Goal: Task Accomplishment & Management: Use online tool/utility

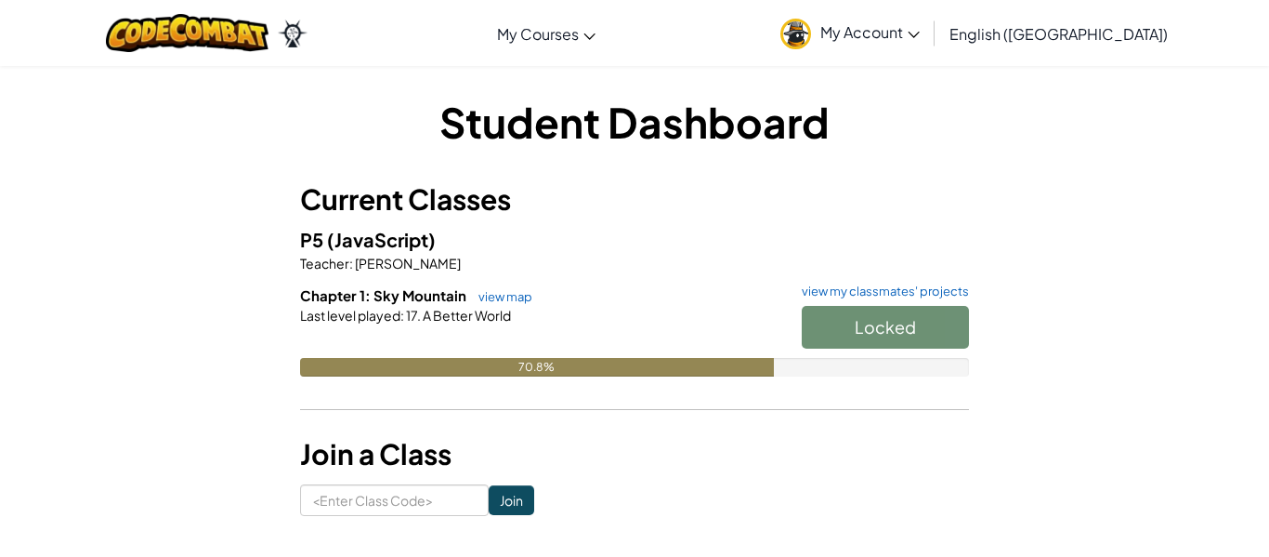
click at [918, 304] on h6 "Chapter 1: Sky Mountain view map view my classmates' projects" at bounding box center [634, 295] width 669 height 20
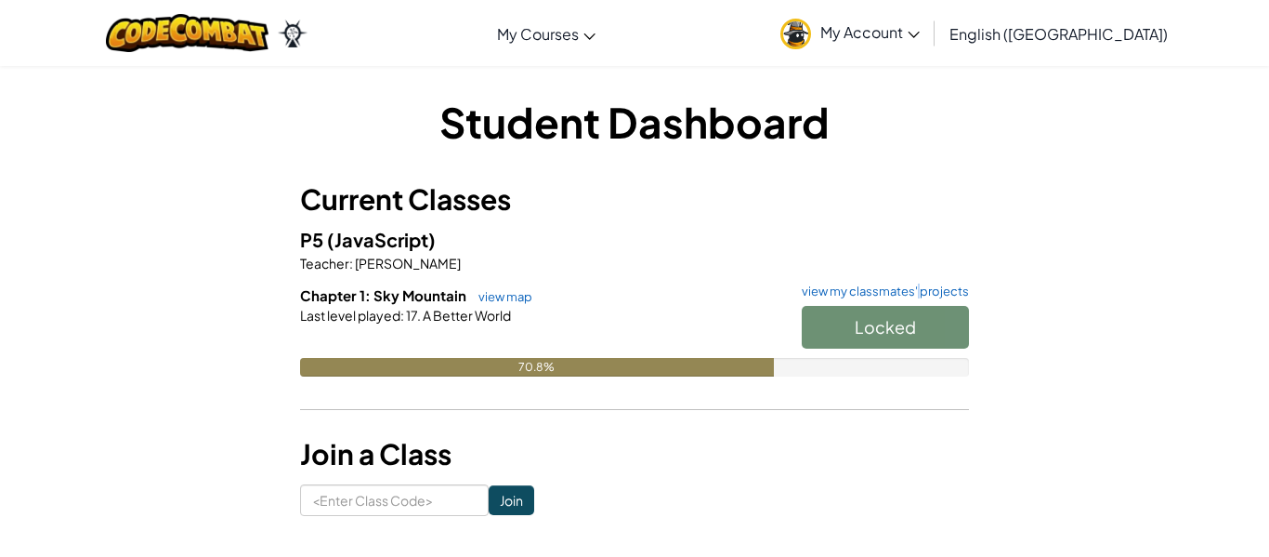
click at [918, 304] on h6 "Chapter 1: Sky Mountain view map view my classmates' projects" at bounding box center [634, 295] width 669 height 20
click at [895, 327] on div "Locked" at bounding box center [876, 332] width 186 height 52
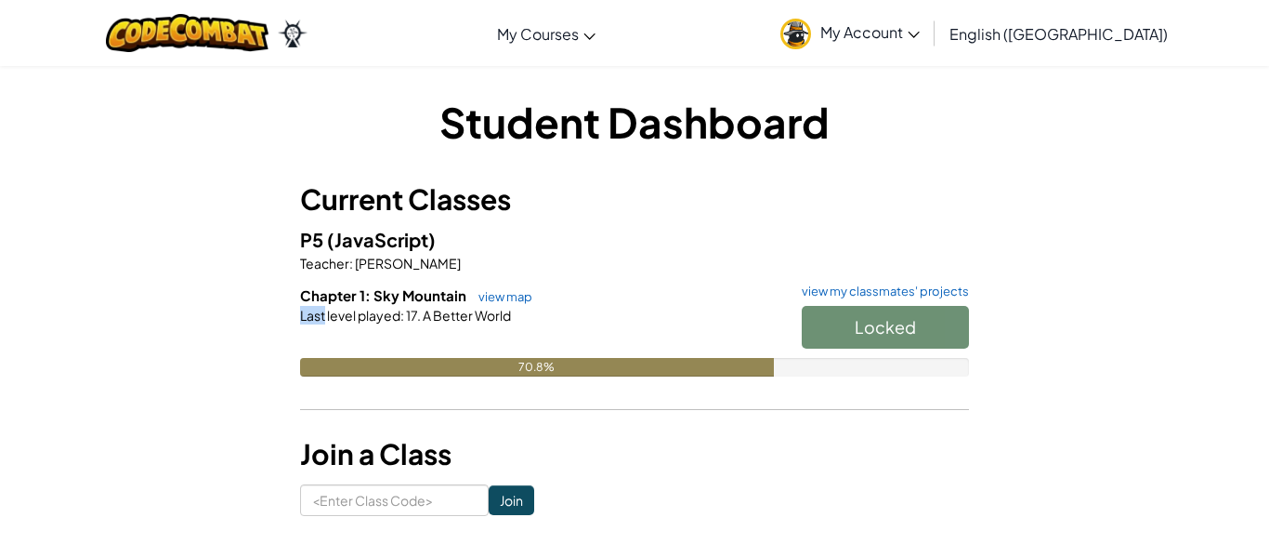
click at [895, 327] on div "Locked" at bounding box center [876, 332] width 186 height 52
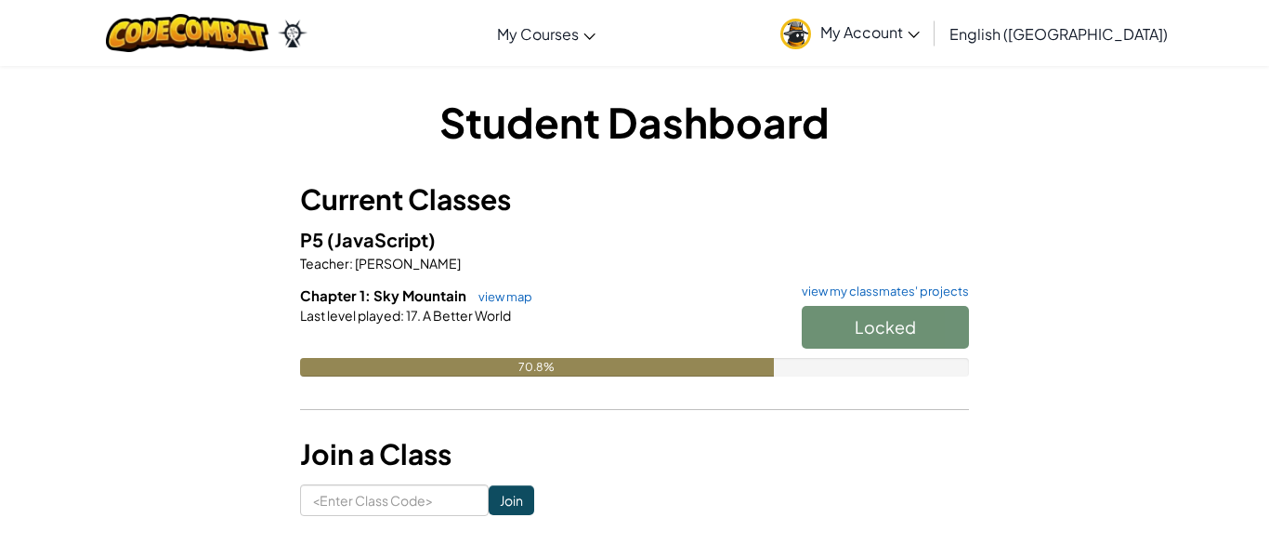
click at [895, 327] on div "Locked" at bounding box center [876, 332] width 186 height 52
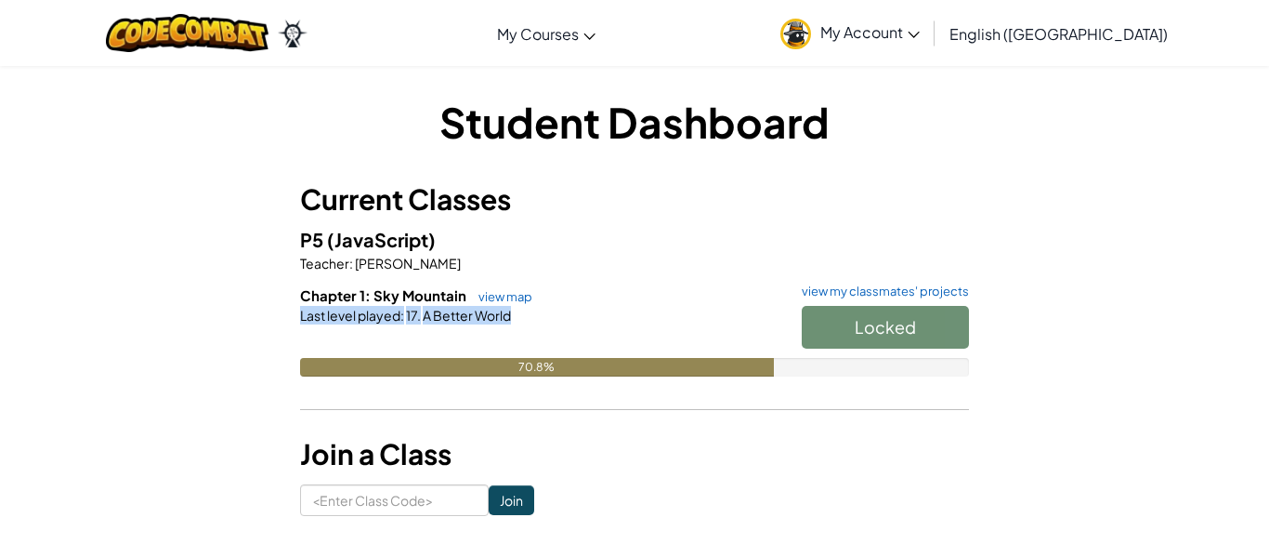
click at [895, 327] on div "Locked" at bounding box center [876, 332] width 186 height 52
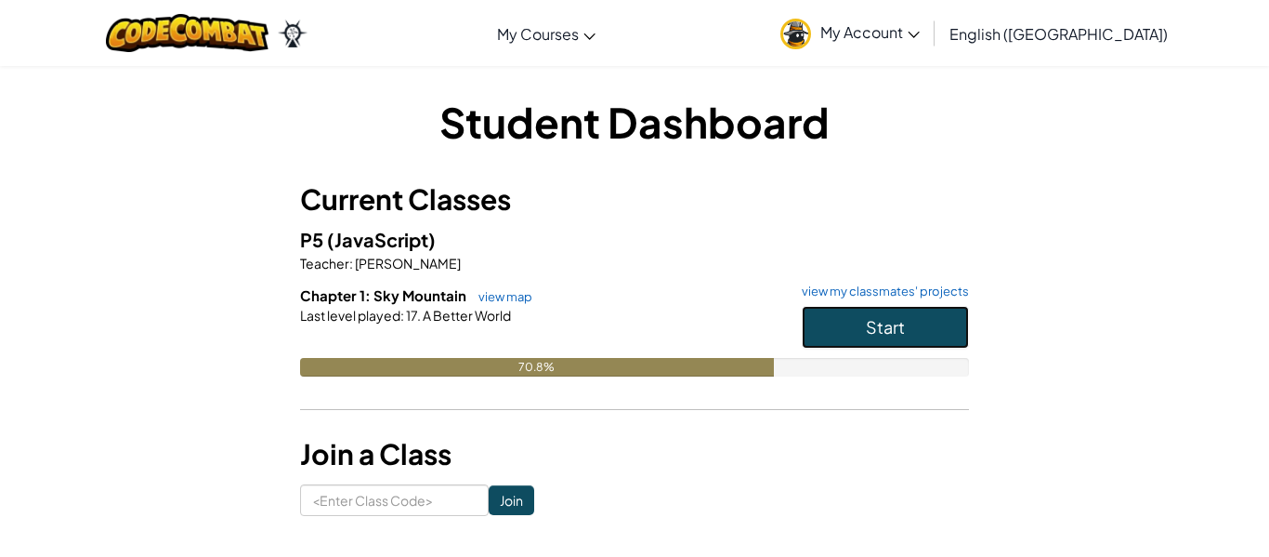
click at [883, 314] on button "Start" at bounding box center [885, 327] width 167 height 43
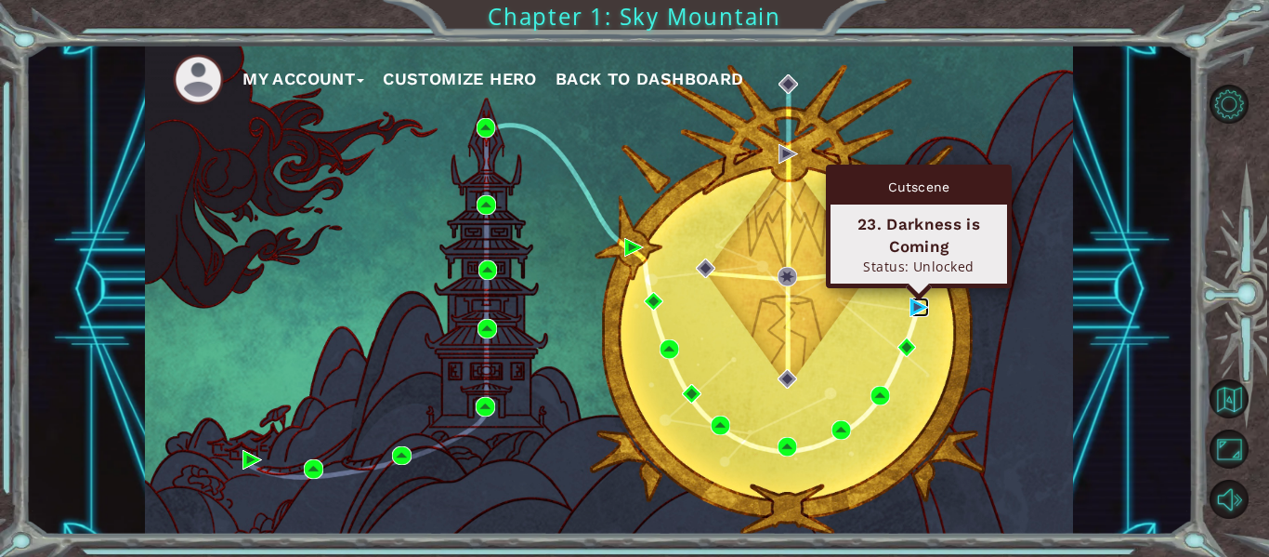
click at [911, 308] on img at bounding box center [920, 307] width 20 height 20
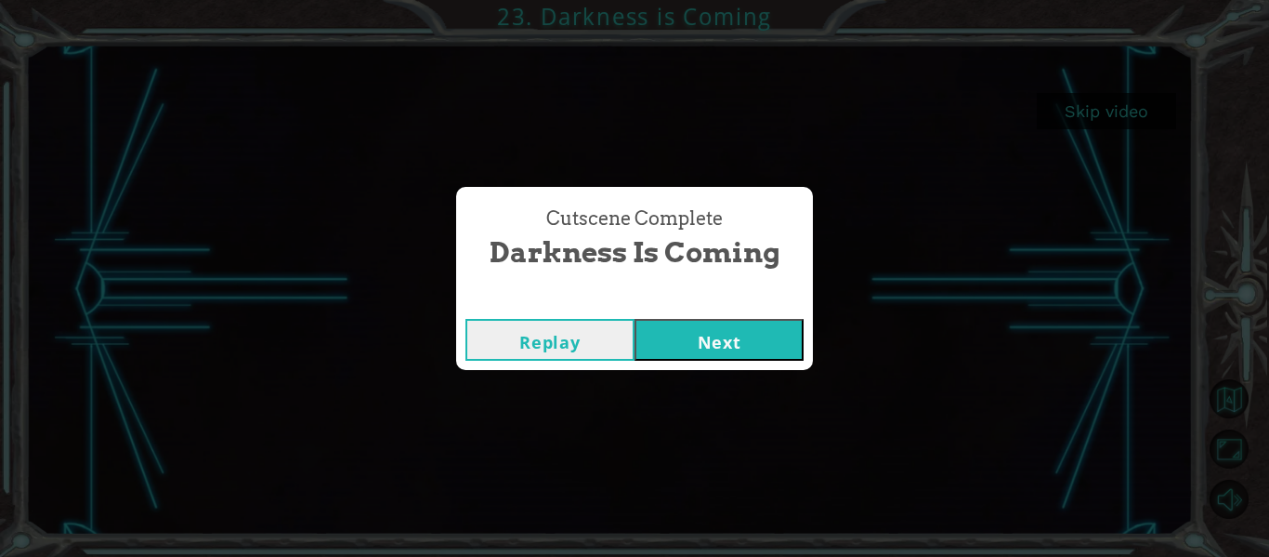
click at [731, 346] on button "Next" at bounding box center [719, 340] width 169 height 42
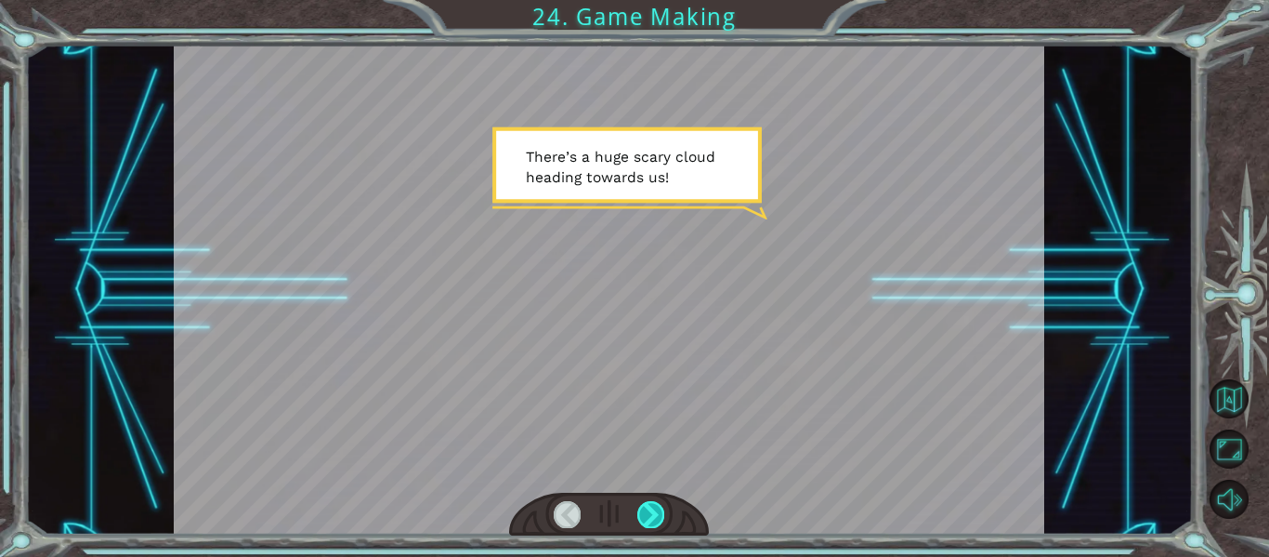
click at [658, 506] on div at bounding box center [650, 514] width 27 height 26
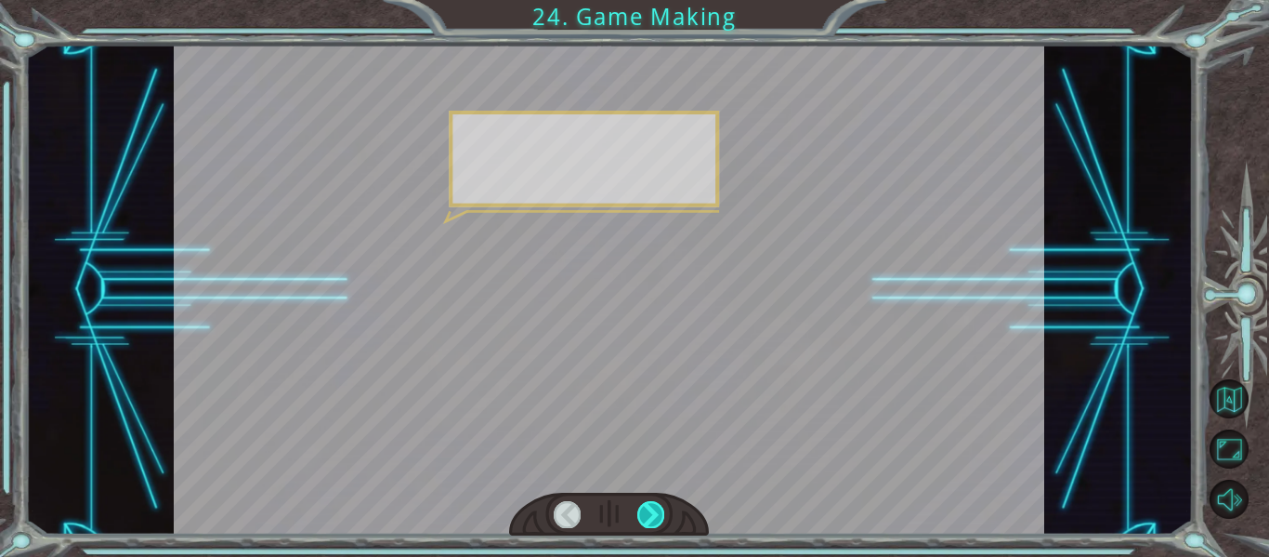
click at [658, 506] on div at bounding box center [650, 514] width 27 height 26
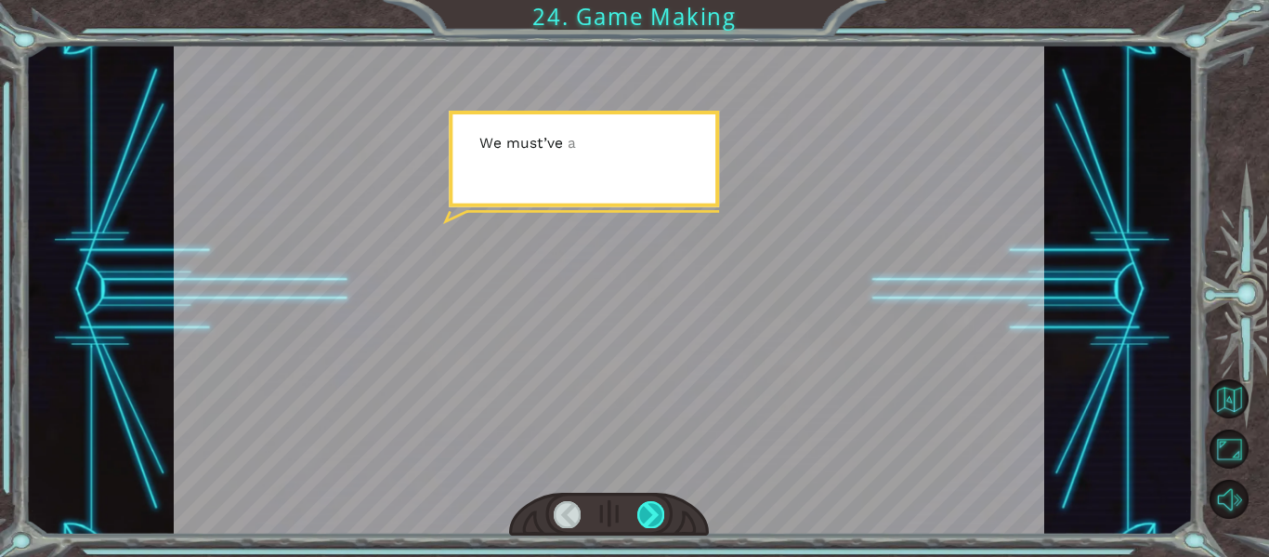
click at [658, 506] on div at bounding box center [650, 514] width 27 height 26
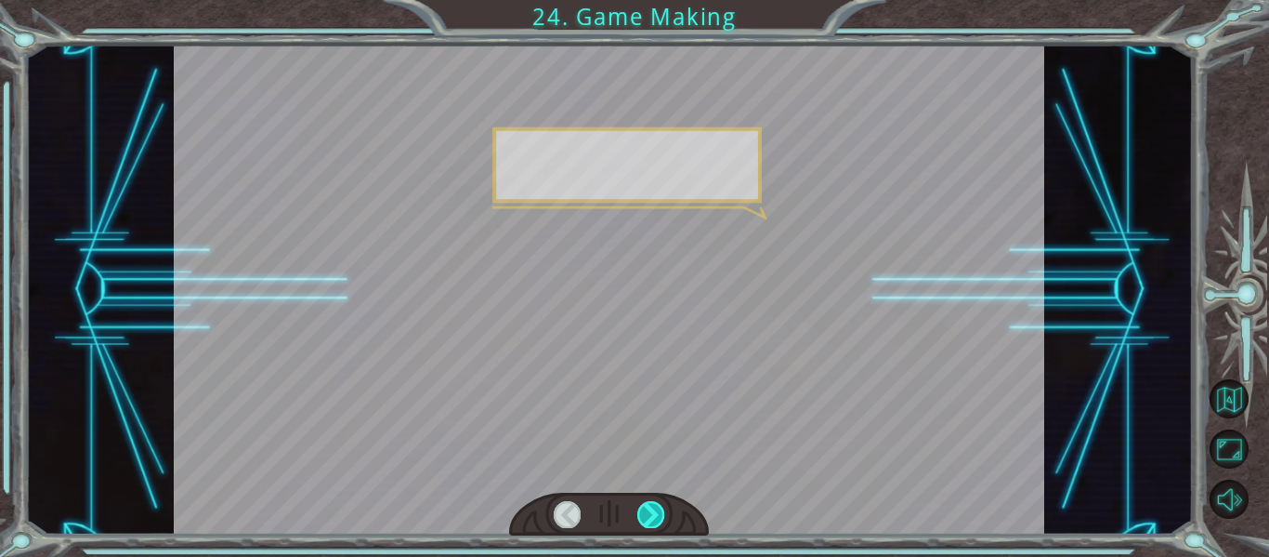
click at [658, 506] on div at bounding box center [650, 514] width 27 height 26
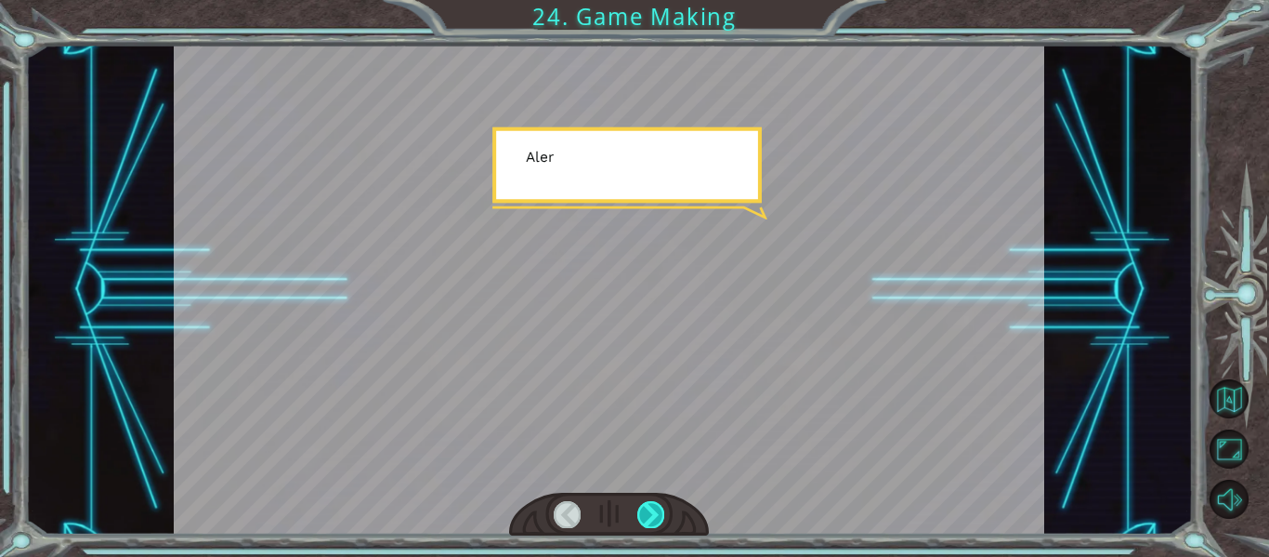
click at [658, 506] on div at bounding box center [650, 514] width 27 height 26
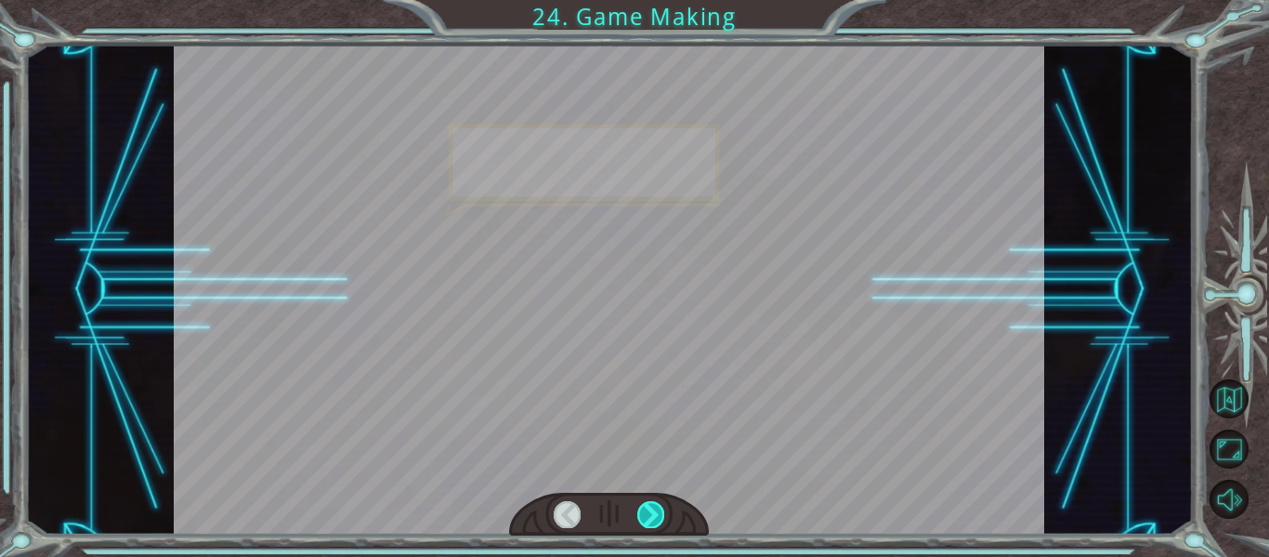
click at [658, 506] on div at bounding box center [650, 514] width 27 height 26
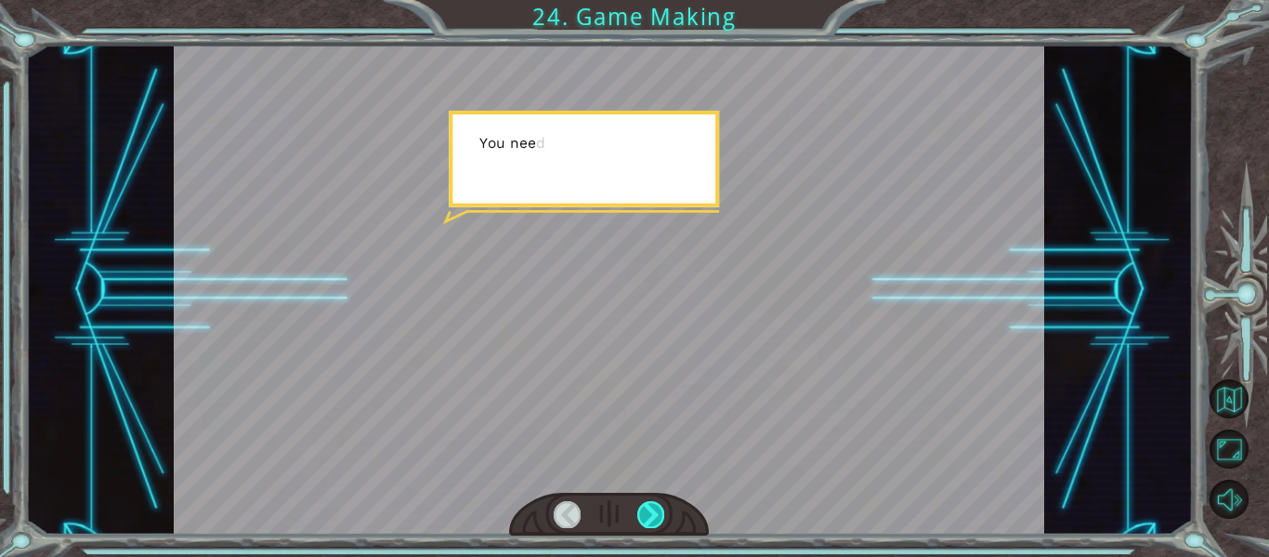
click at [658, 506] on div at bounding box center [650, 514] width 27 height 26
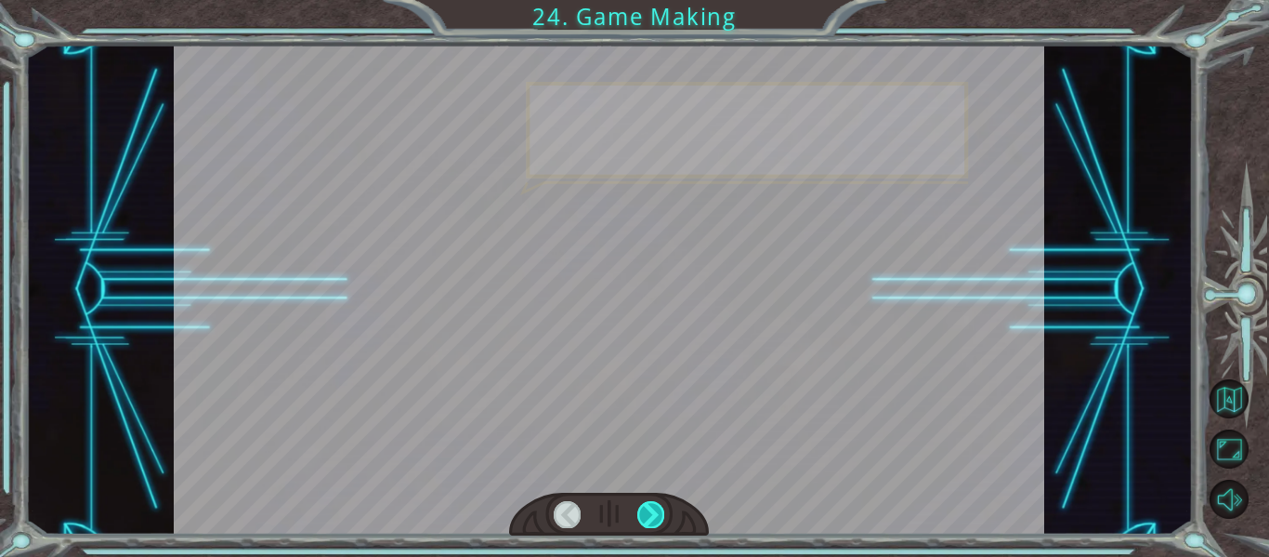
click at [658, 506] on div at bounding box center [650, 514] width 27 height 26
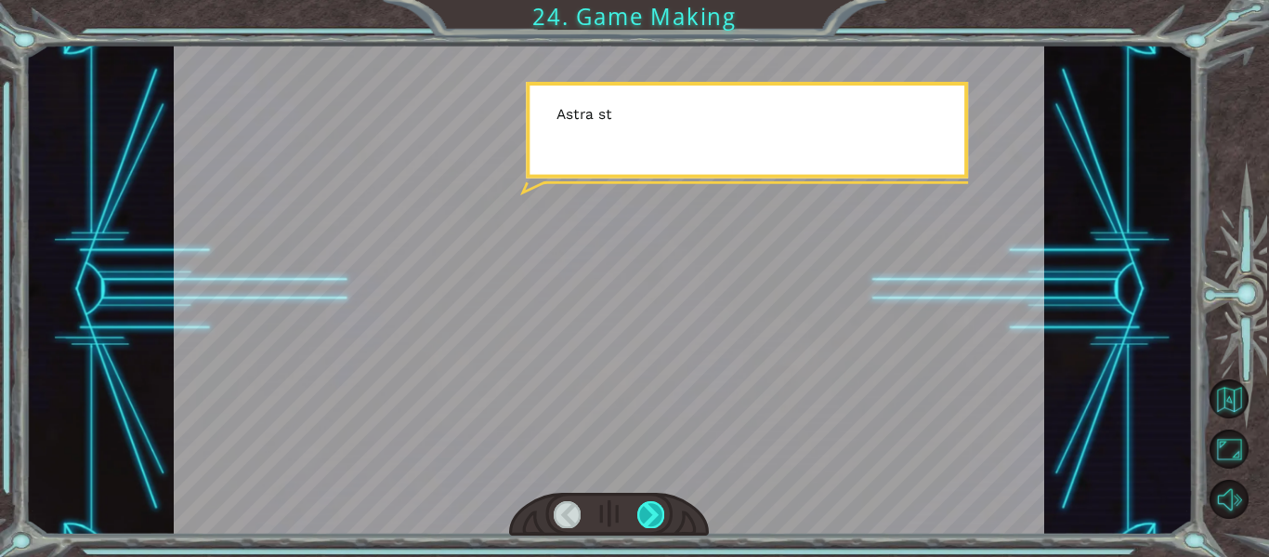
click at [658, 506] on div at bounding box center [650, 514] width 27 height 26
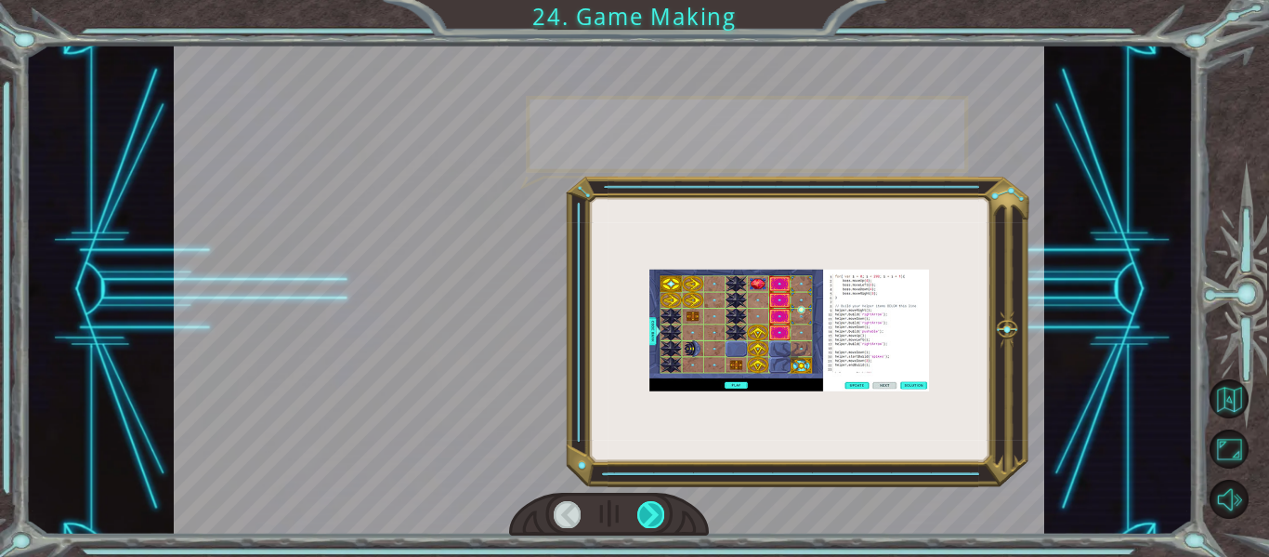
click at [658, 506] on div at bounding box center [650, 514] width 27 height 26
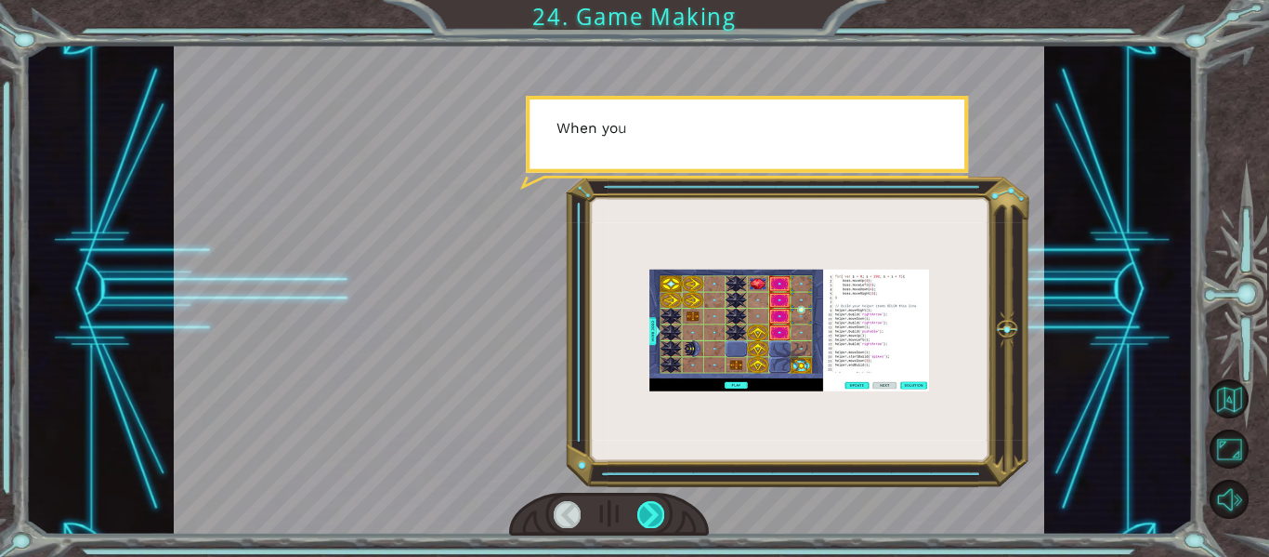
click at [658, 506] on div at bounding box center [650, 514] width 27 height 26
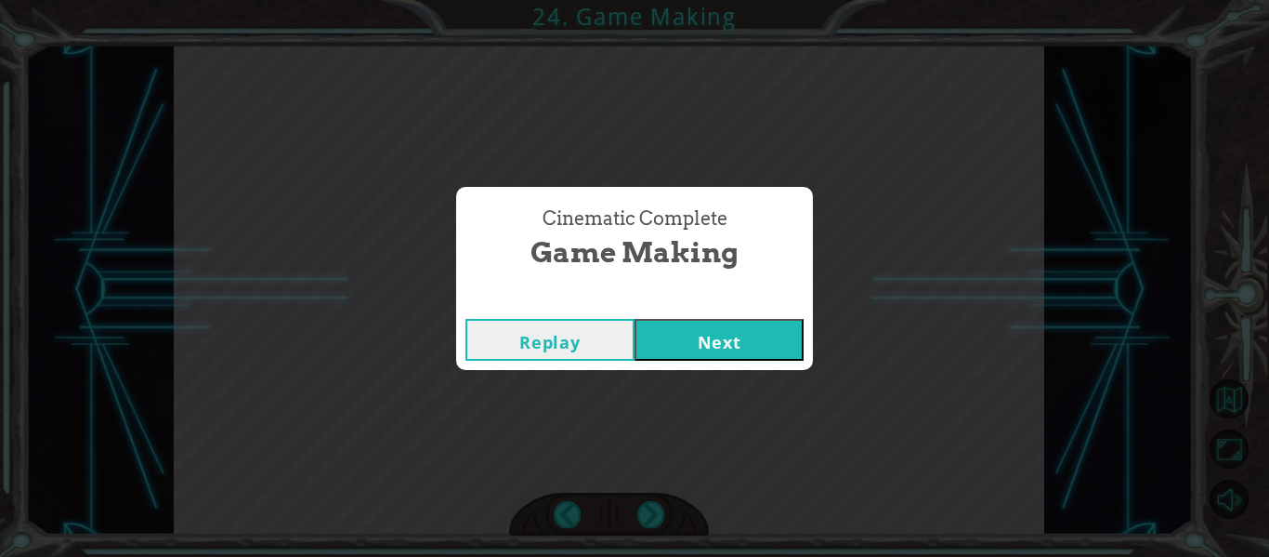
click at [667, 335] on button "Next" at bounding box center [719, 340] width 169 height 42
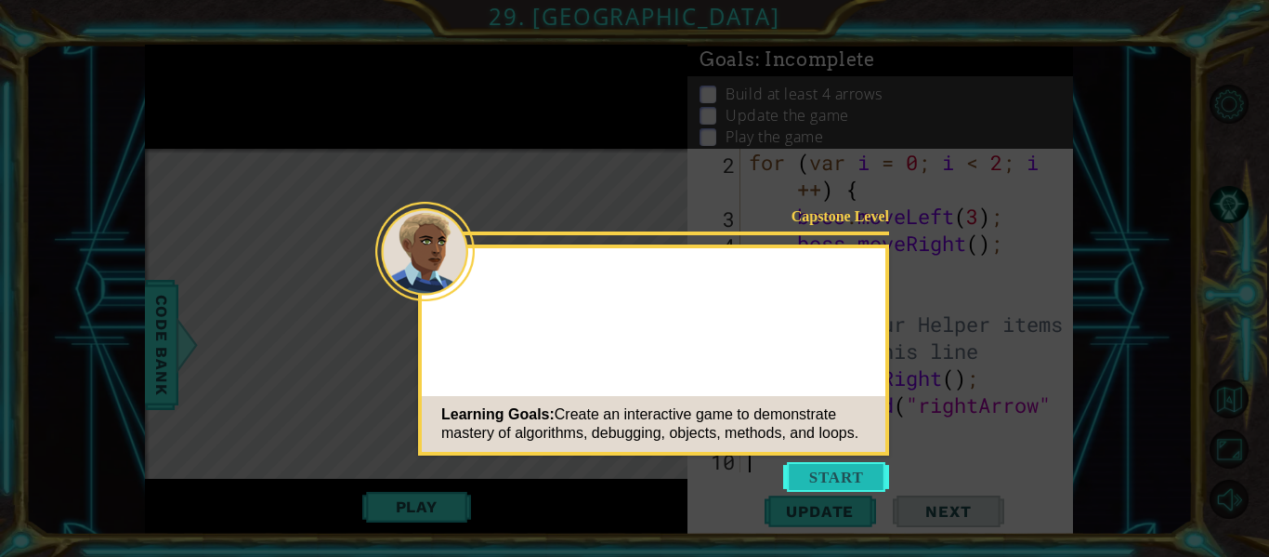
scroll to position [81, 0]
click at [798, 472] on button "Start" at bounding box center [836, 477] width 106 height 30
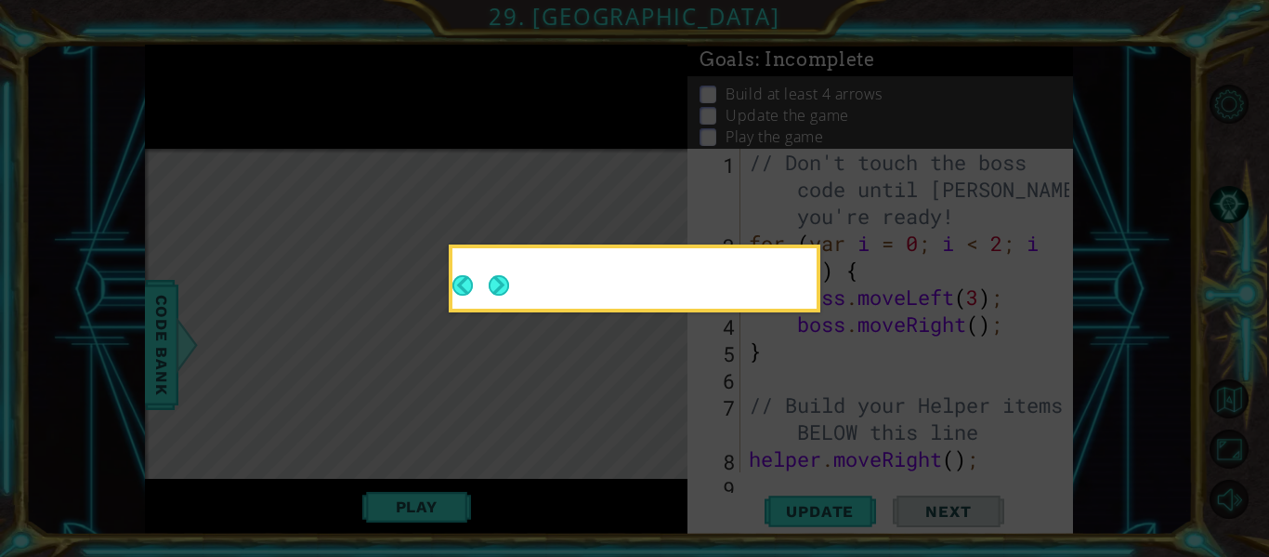
click at [874, 436] on icon at bounding box center [634, 278] width 1269 height 557
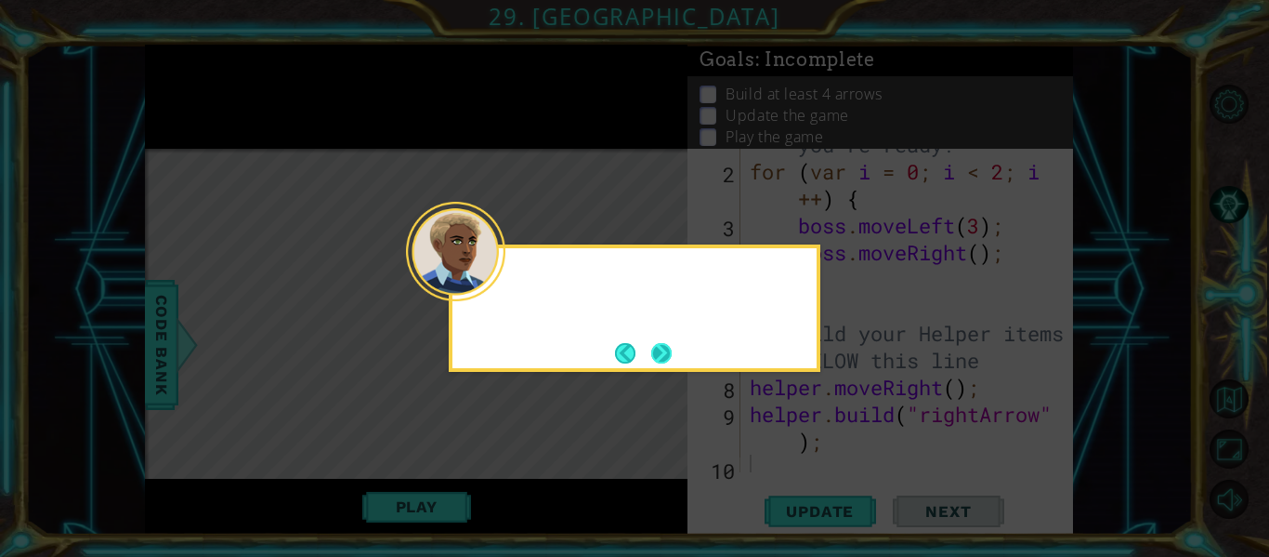
scroll to position [72, 0]
click at [672, 349] on button "Next" at bounding box center [661, 353] width 20 height 20
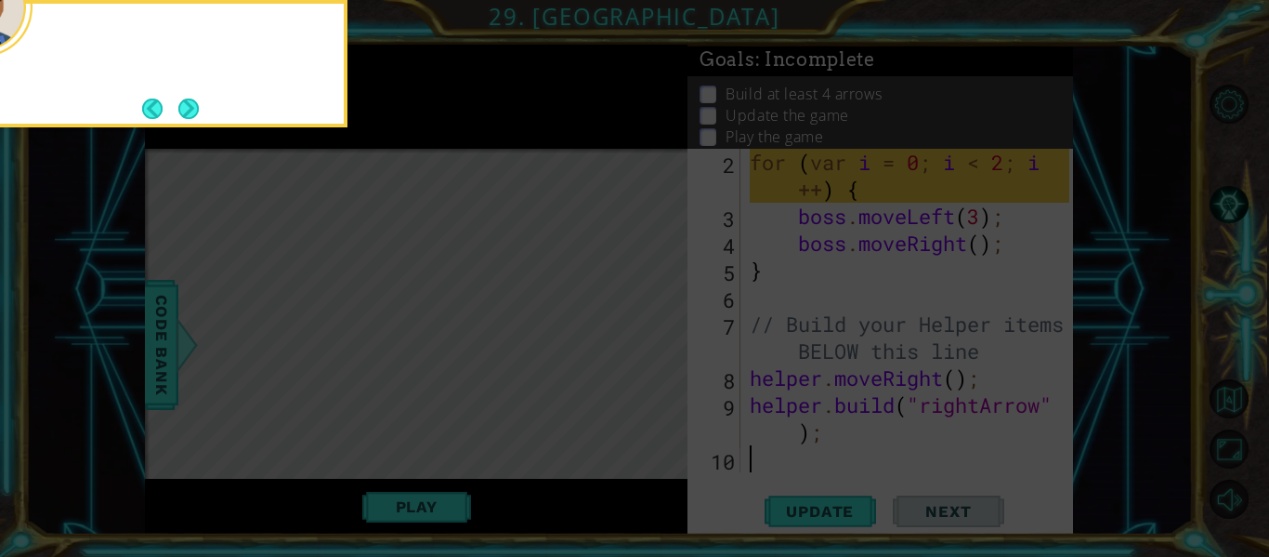
scroll to position [81, 0]
click at [178, 110] on button "Next" at bounding box center [188, 108] width 20 height 20
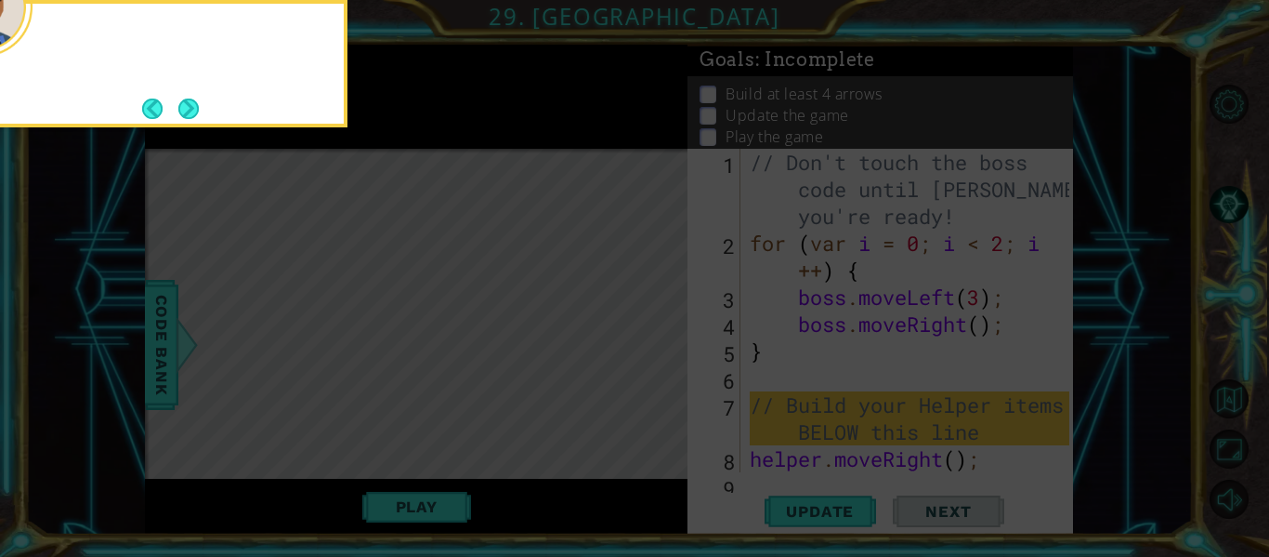
scroll to position [0, 0]
click at [183, 111] on button "Next" at bounding box center [188, 108] width 20 height 20
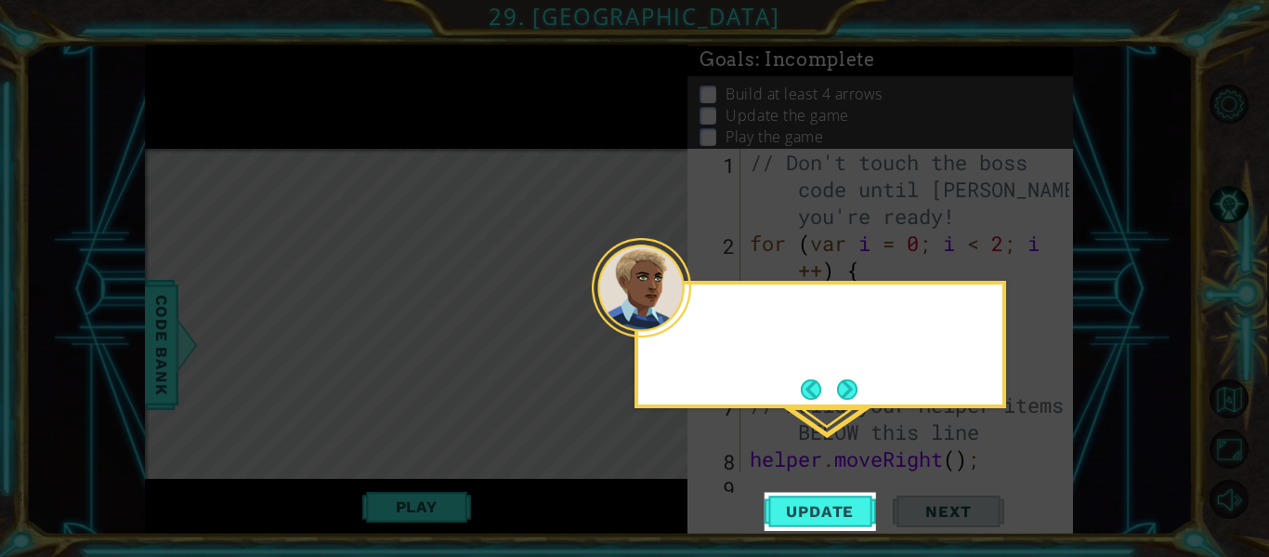
click at [183, 111] on icon at bounding box center [634, 278] width 1269 height 557
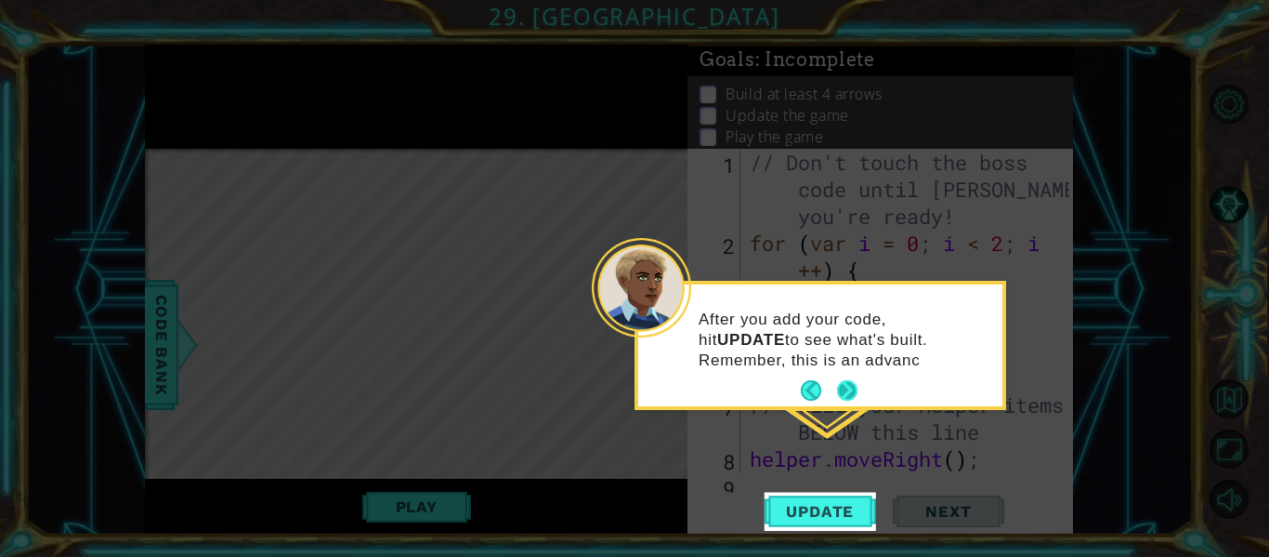
click at [848, 395] on button "Next" at bounding box center [847, 390] width 20 height 20
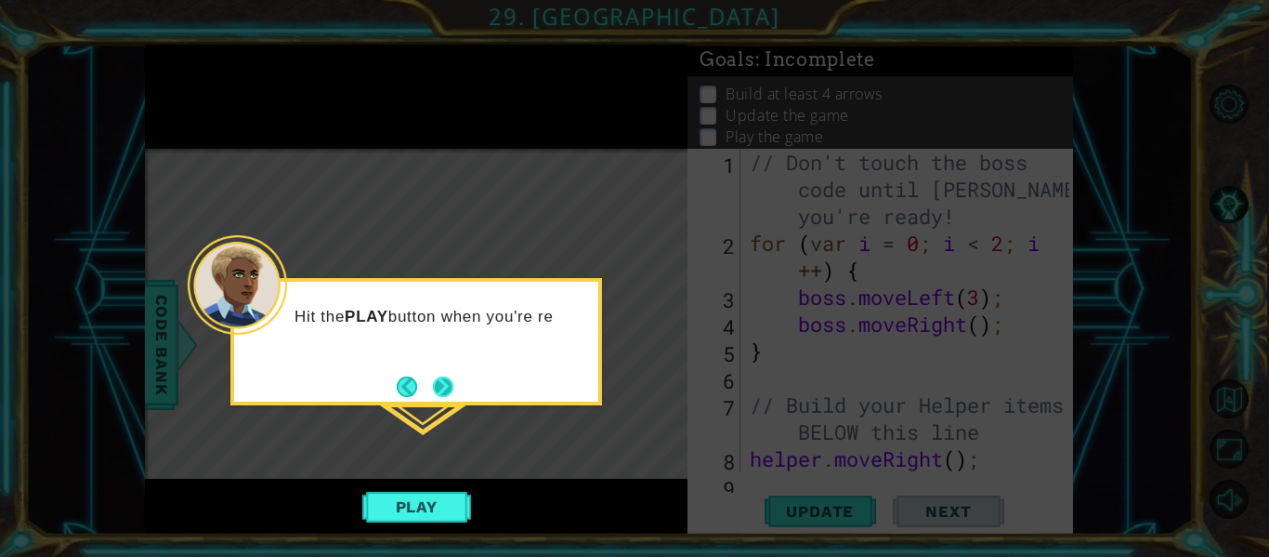
click at [441, 379] on button "Next" at bounding box center [443, 386] width 20 height 20
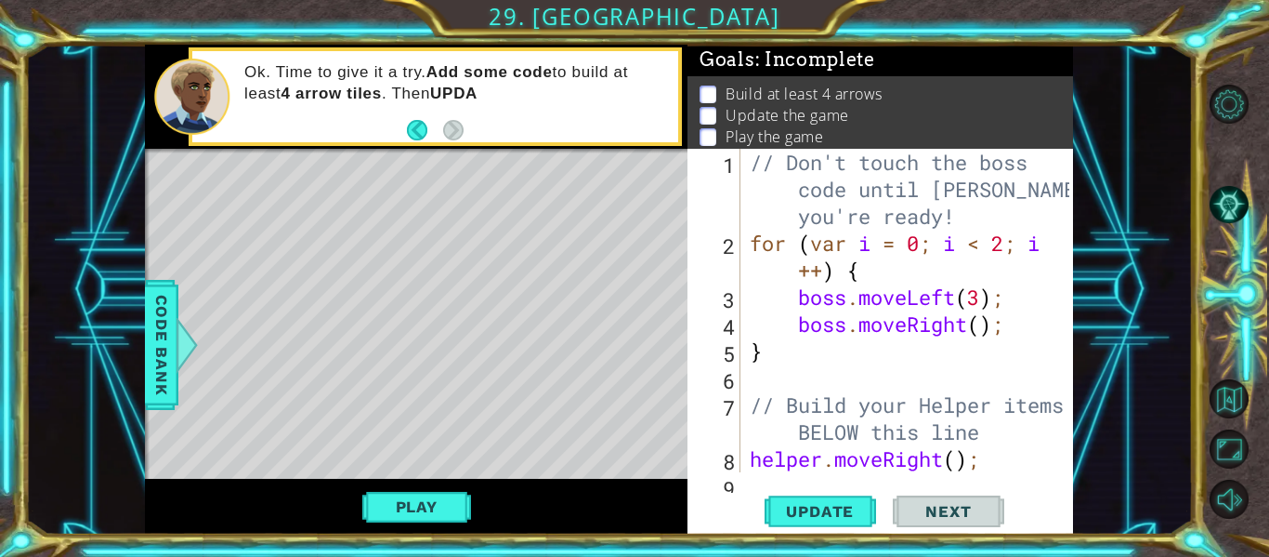
click at [926, 492] on button "Next" at bounding box center [948, 511] width 111 height 38
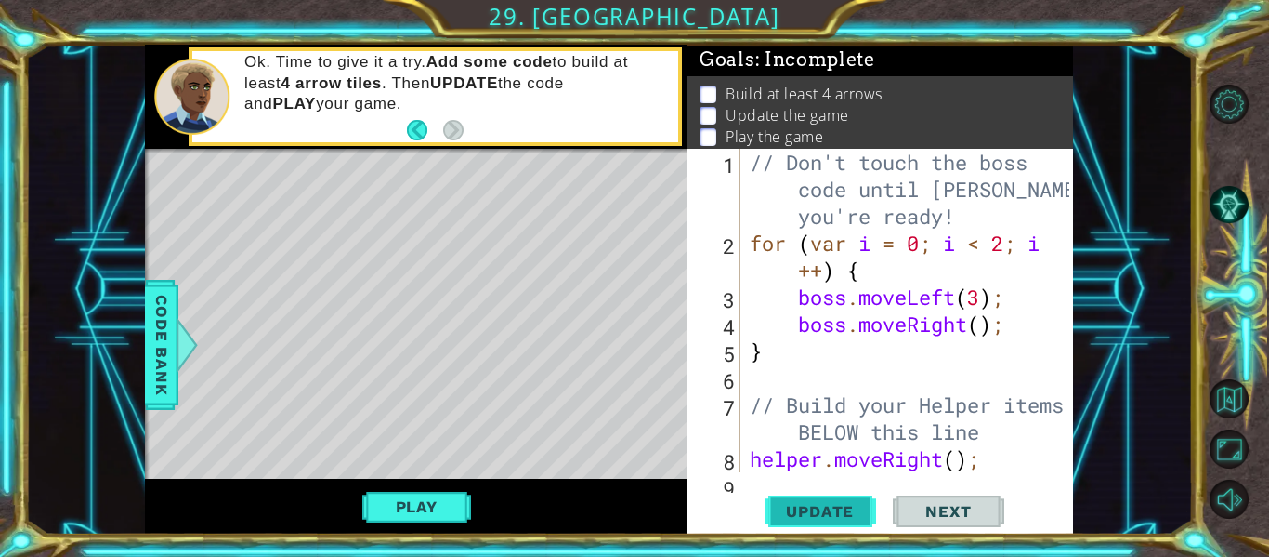
click at [858, 498] on button "Update" at bounding box center [820, 511] width 111 height 38
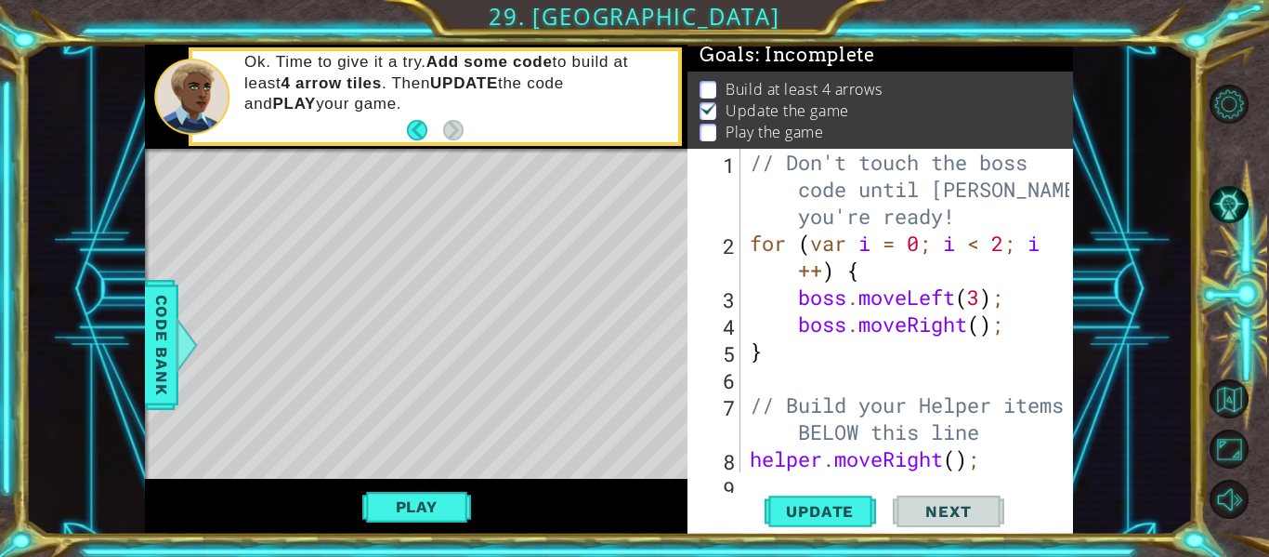
click at [923, 505] on span "Next" at bounding box center [948, 511] width 83 height 19
click at [803, 509] on span "Update" at bounding box center [819, 511] width 105 height 19
click at [383, 517] on button "Play" at bounding box center [416, 506] width 109 height 35
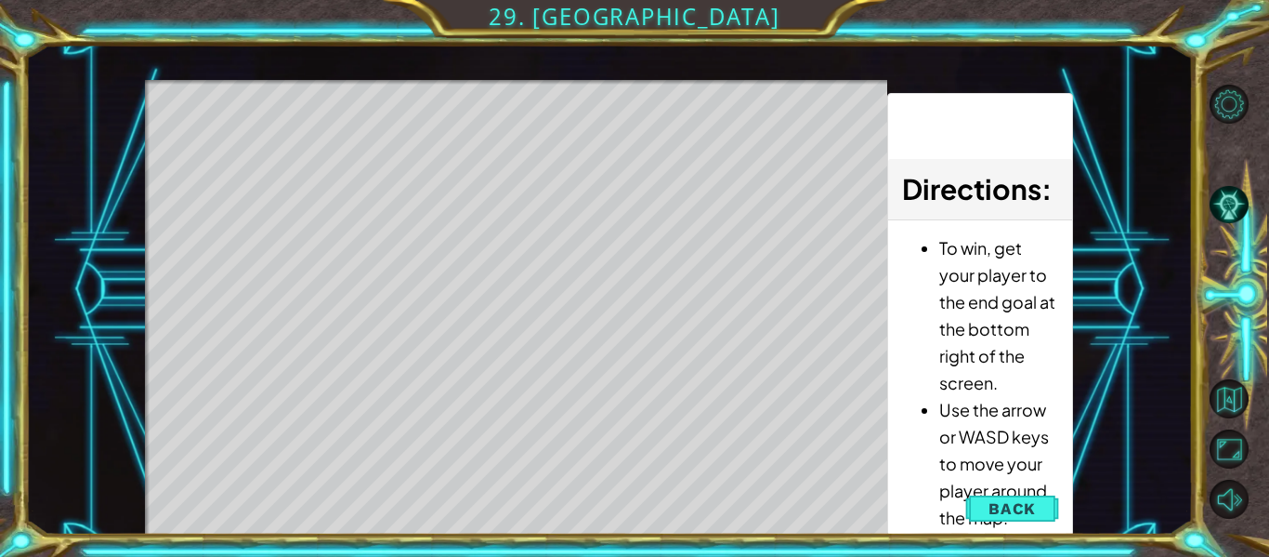
click at [780, 468] on div "Level Map" at bounding box center [574, 353] width 858 height 547
click at [1002, 505] on span "Back" at bounding box center [1012, 508] width 47 height 19
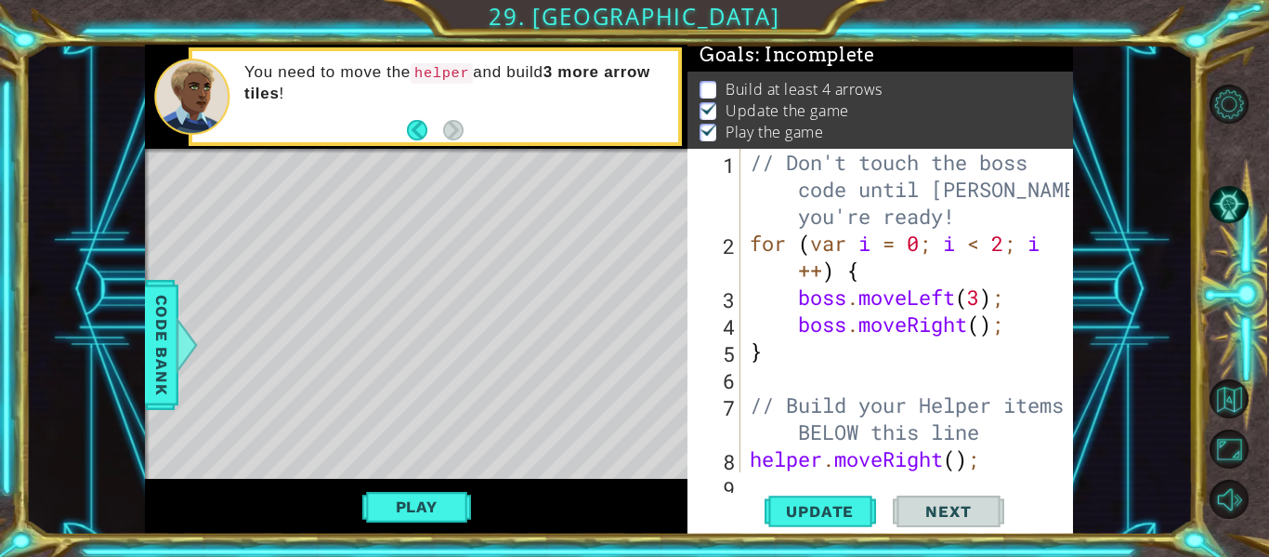
click at [811, 437] on div "// Don't touch the boss code until Vega says you're ready! for ( var i = 0 ; i …" at bounding box center [912, 378] width 333 height 458
click at [951, 466] on div "// Don't touch the boss code until Vega says you're ready! for ( var i = 0 ; i …" at bounding box center [912, 378] width 333 height 458
click at [960, 466] on div "// Don't touch the boss code until Vega says you're ready! for ( var i = 0 ; i …" at bounding box center [912, 378] width 333 height 458
click at [853, 519] on span "Update" at bounding box center [819, 511] width 105 height 19
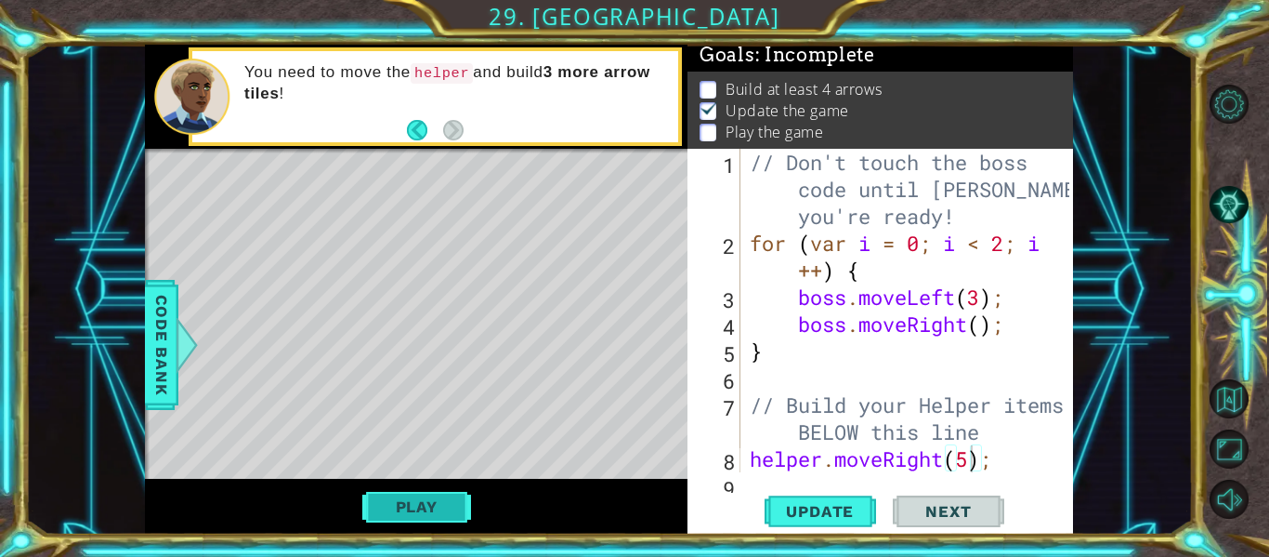
click at [436, 504] on button "Play" at bounding box center [416, 506] width 109 height 35
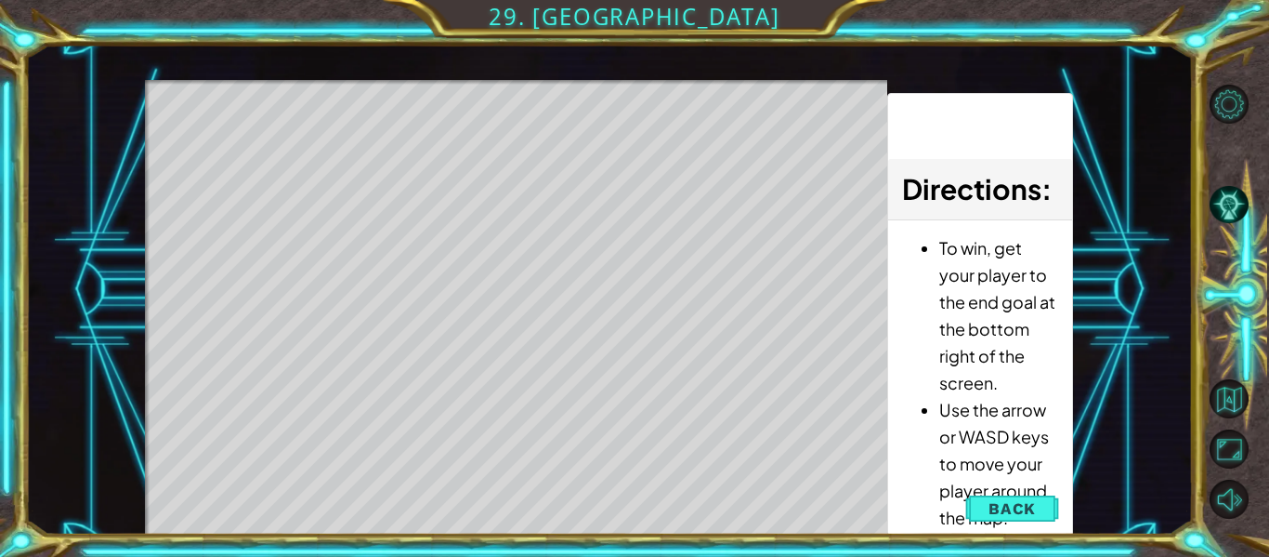
click at [302, 128] on div "Level Map" at bounding box center [574, 353] width 858 height 547
click at [1051, 506] on button "Back" at bounding box center [1012, 508] width 94 height 37
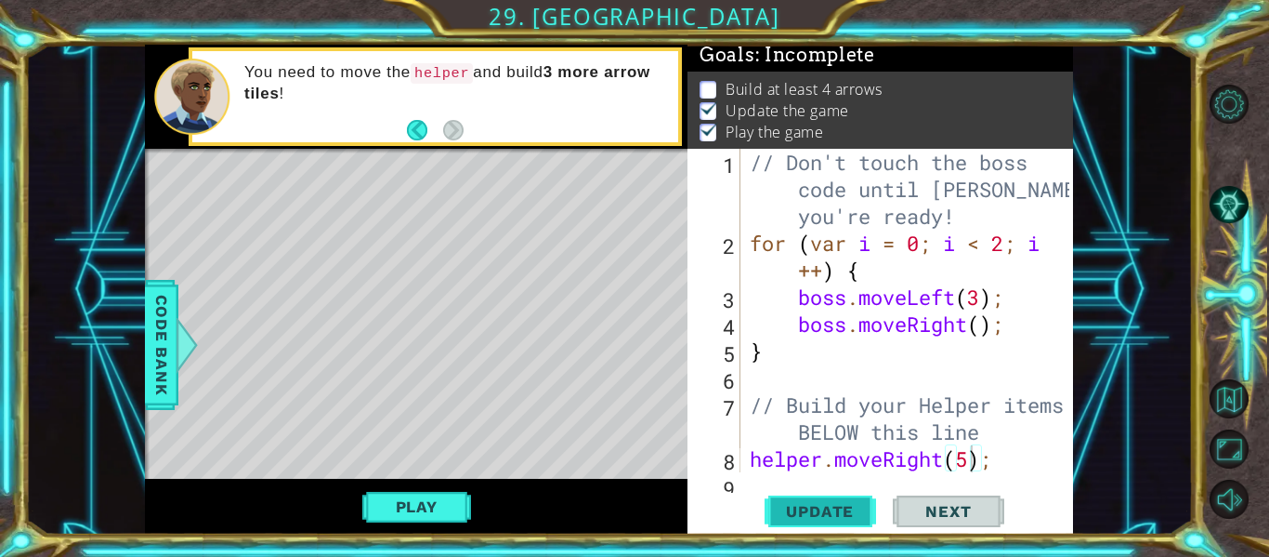
click at [851, 492] on button "Update" at bounding box center [820, 511] width 111 height 38
click at [997, 461] on div "// Don't touch the boss code until Vega says you're ready! for ( var i = 0 ; i …" at bounding box center [912, 378] width 333 height 458
type textarea "helper.moveRight(1);"
click at [950, 485] on div "helper.moveRight(1); 1 2 3 4 5 6 7 8 9 // Don't touch the boss code until Vega …" at bounding box center [881, 342] width 386 height 386
click at [937, 484] on div "helper.moveRight(1); 1 2 3 4 5 6 7 8 9 // Don't touch the boss code until Vega …" at bounding box center [881, 342] width 386 height 386
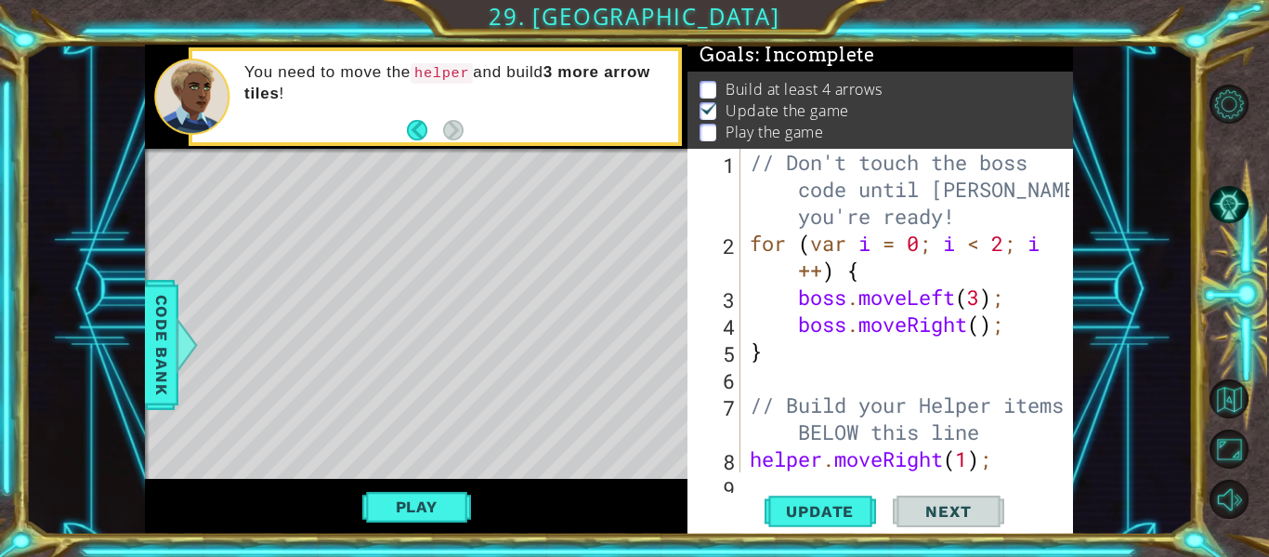
scroll to position [0, 0]
click at [1014, 528] on div "Update Next" at bounding box center [884, 511] width 386 height 38
click at [1004, 514] on div "Update Next" at bounding box center [884, 511] width 386 height 38
click at [982, 443] on div "// Don't touch the boss code until Vega says you're ready! for ( var i = 0 ; i …" at bounding box center [912, 364] width 333 height 431
click at [1005, 465] on div "// Don't touch the boss code until Vega says you're ready! for ( var i = 0 ; i …" at bounding box center [912, 364] width 333 height 431
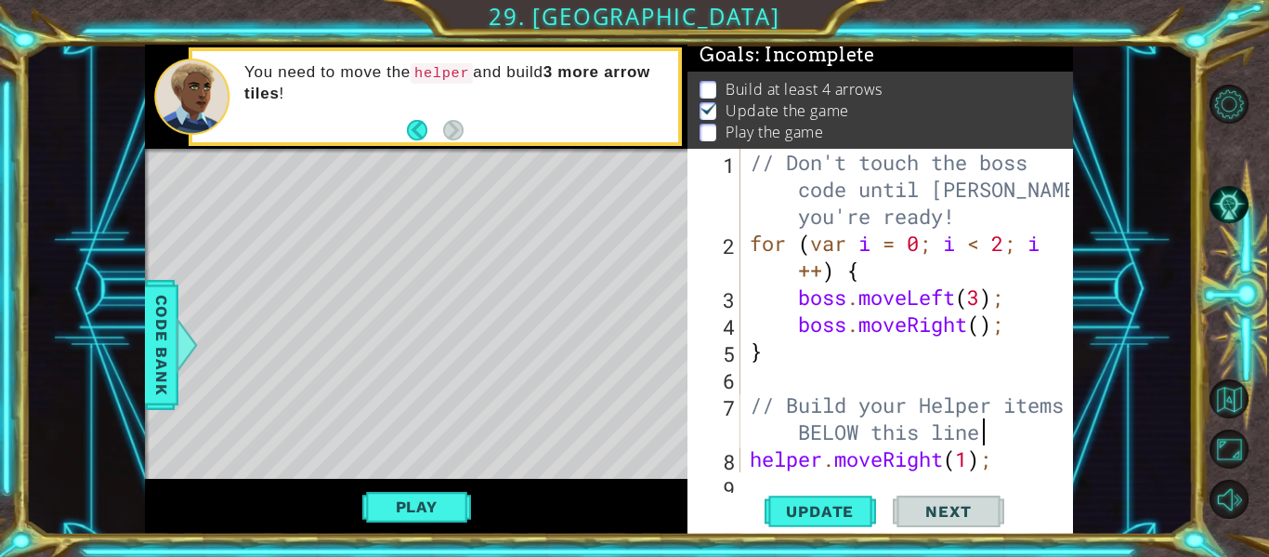
type textarea "helper.moveRight(1);"
click at [1003, 461] on div "// Don't touch the boss code until Vega says you're ready! for ( var i = 0 ; i …" at bounding box center [912, 364] width 333 height 431
type textarea "helper.moveRight(1);"
click at [855, 482] on div "1 2 3 4 5 6 7 8 9 // Don't touch the boss code until Vega says you're ready! fo…" at bounding box center [881, 342] width 386 height 386
click at [847, 496] on button "Update" at bounding box center [820, 511] width 111 height 38
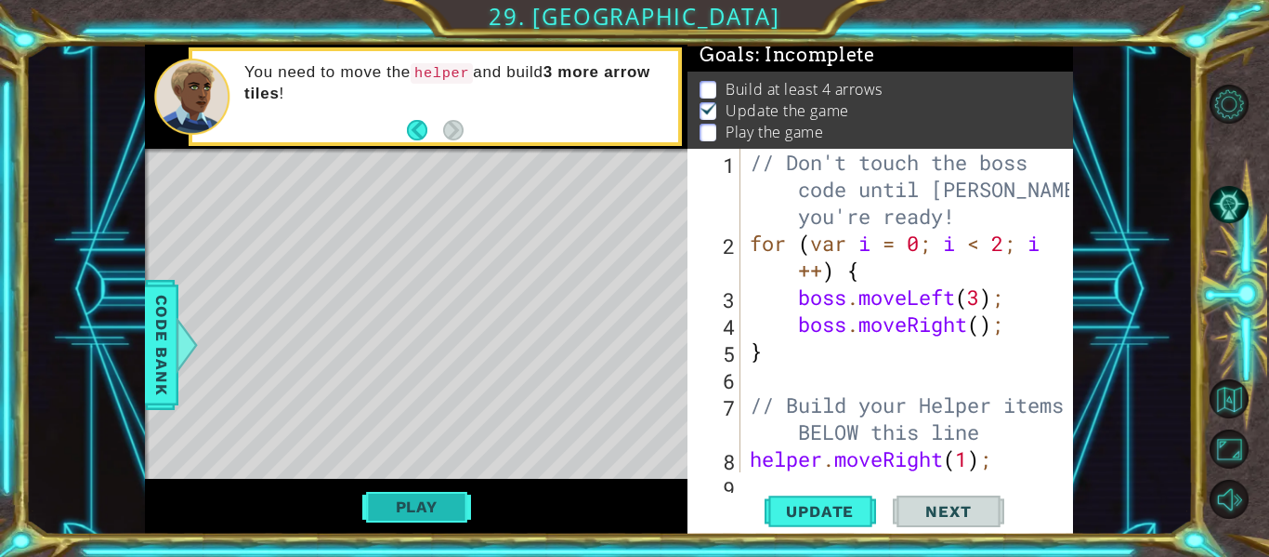
click at [426, 501] on button "Play" at bounding box center [416, 506] width 109 height 35
click at [787, 490] on div "1 2 3 4 5 6 7 8 9 // Don't touch the boss code until Vega says you're ready! fo…" at bounding box center [881, 342] width 386 height 386
click at [794, 506] on span "Update" at bounding box center [819, 511] width 105 height 19
click at [434, 499] on button "Play" at bounding box center [416, 506] width 109 height 35
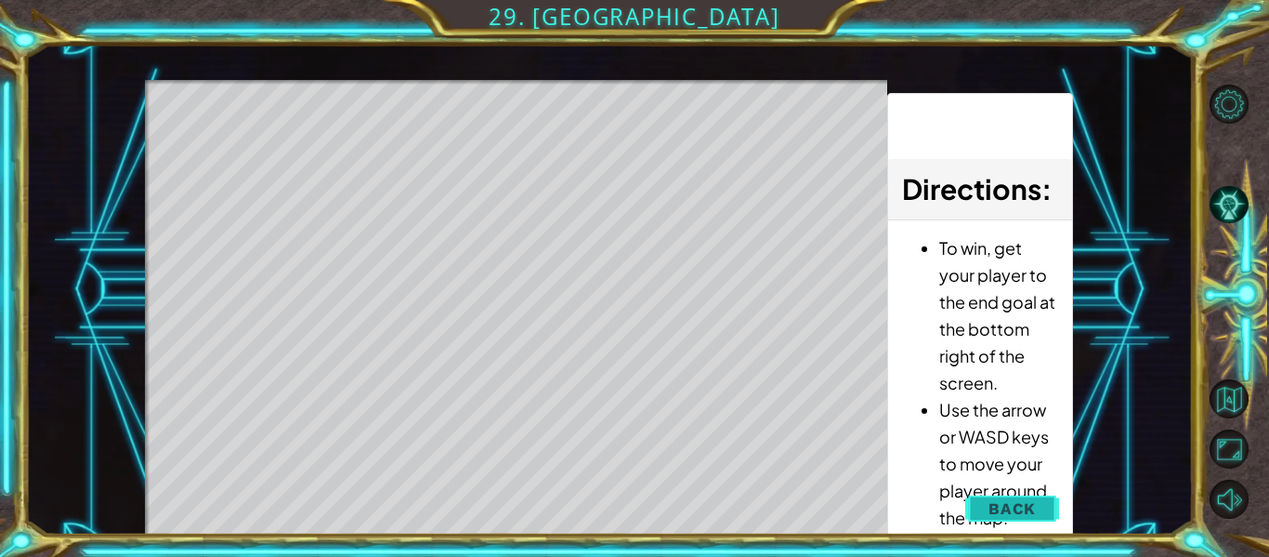
click at [985, 501] on button "Back" at bounding box center [1012, 508] width 94 height 37
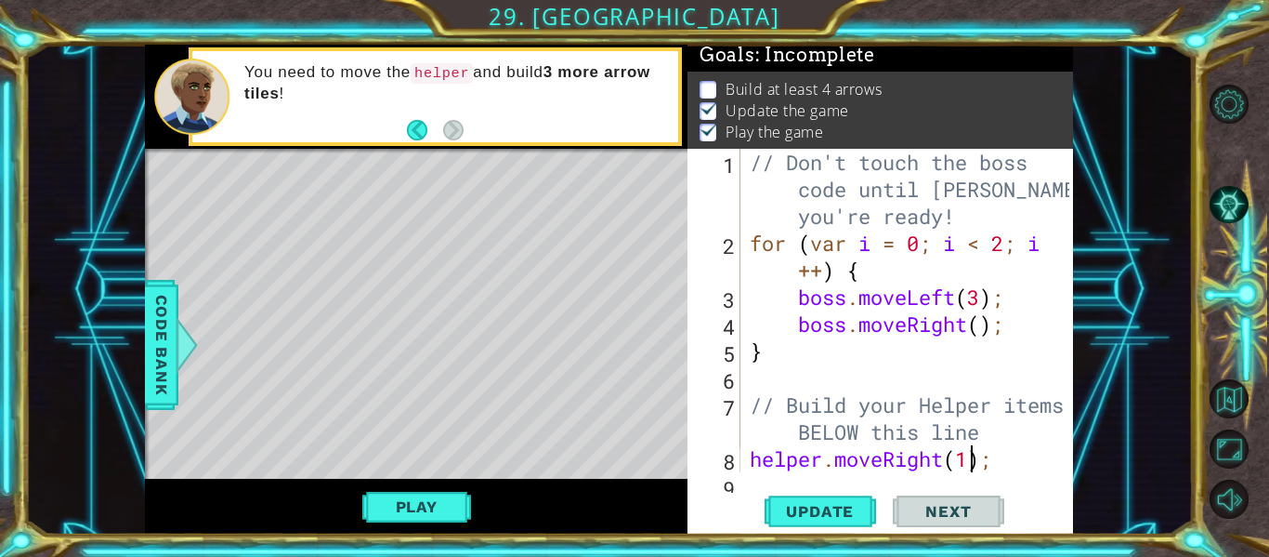
click at [967, 464] on div "// Don't touch the boss code until Vega says you're ready! for ( var i = 0 ; i …" at bounding box center [912, 364] width 333 height 431
click at [991, 458] on div "// Don't touch the boss code until Vega says you're ready! for ( var i = 0 ; i …" at bounding box center [912, 364] width 333 height 431
click at [993, 474] on div "helper.moveRight(1); 1 2 3 4 5 6 7 8 9 // Don't touch the boss code until Vega …" at bounding box center [881, 342] width 386 height 386
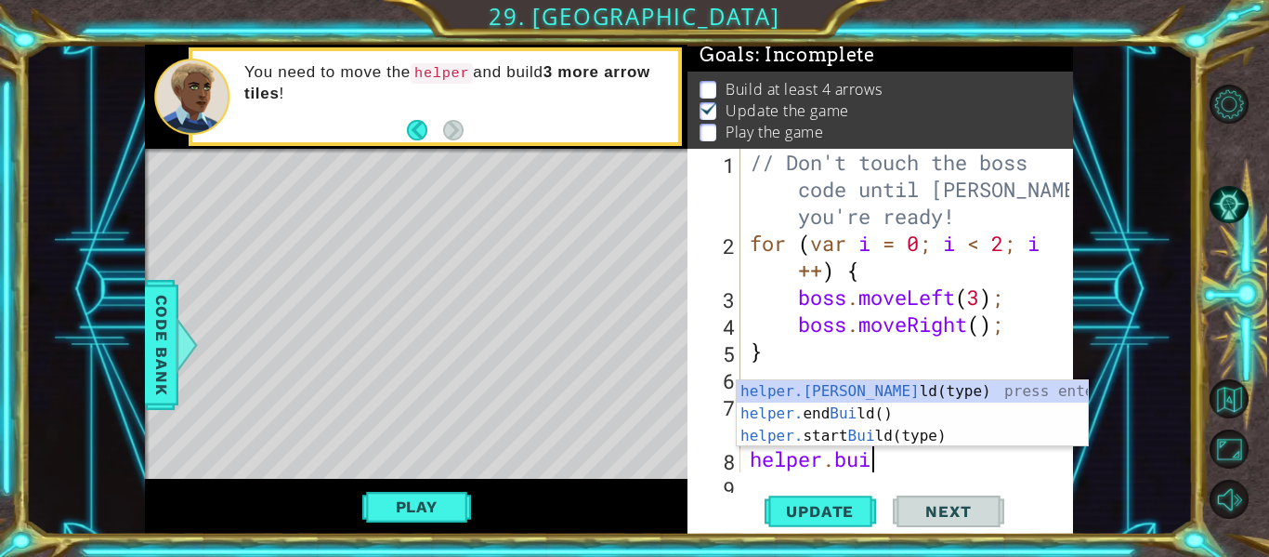
scroll to position [0, 6]
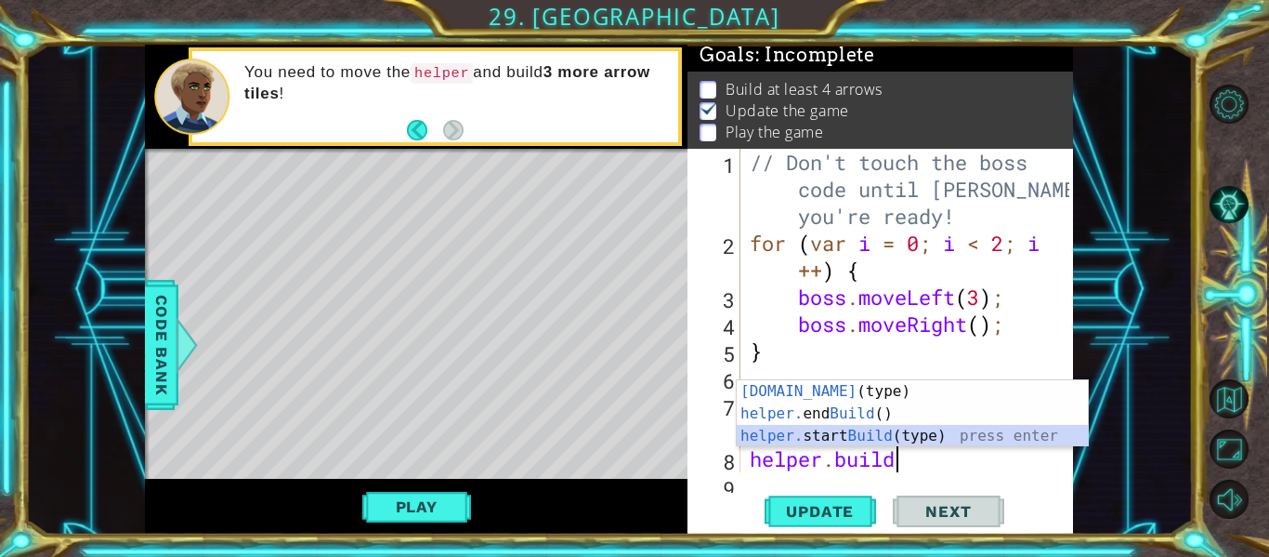
click at [987, 442] on div "helper.build (type) press enter helper. end Build () press enter helper. start …" at bounding box center [912, 435] width 351 height 111
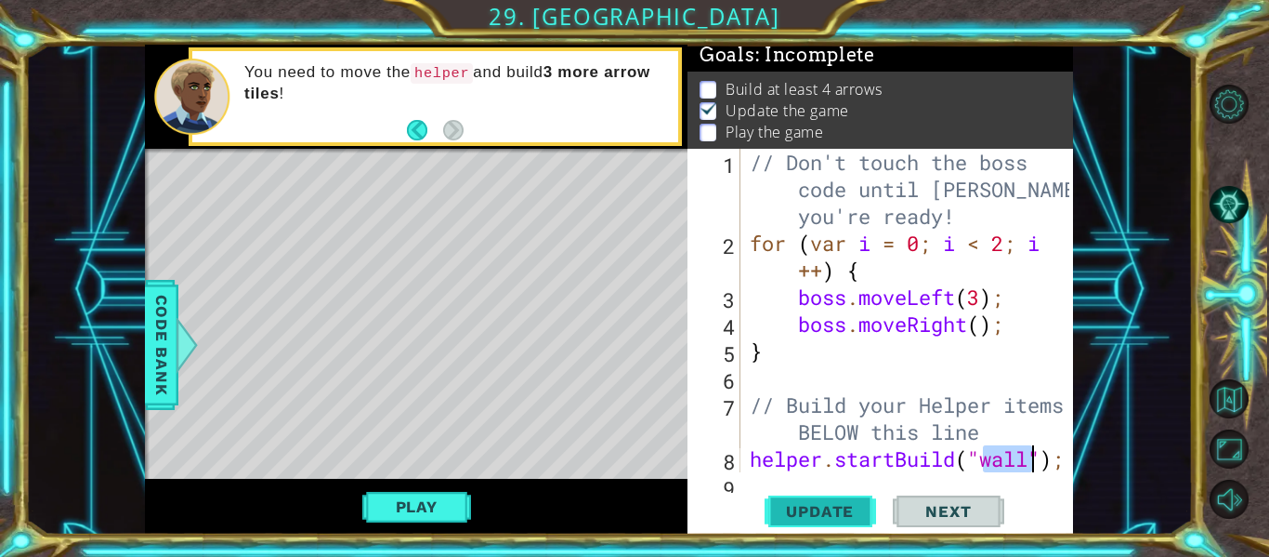
type textarea "helper.startBuild("wall");"
click at [797, 515] on span "Update" at bounding box center [819, 511] width 105 height 19
click at [430, 489] on button "Play" at bounding box center [416, 506] width 109 height 35
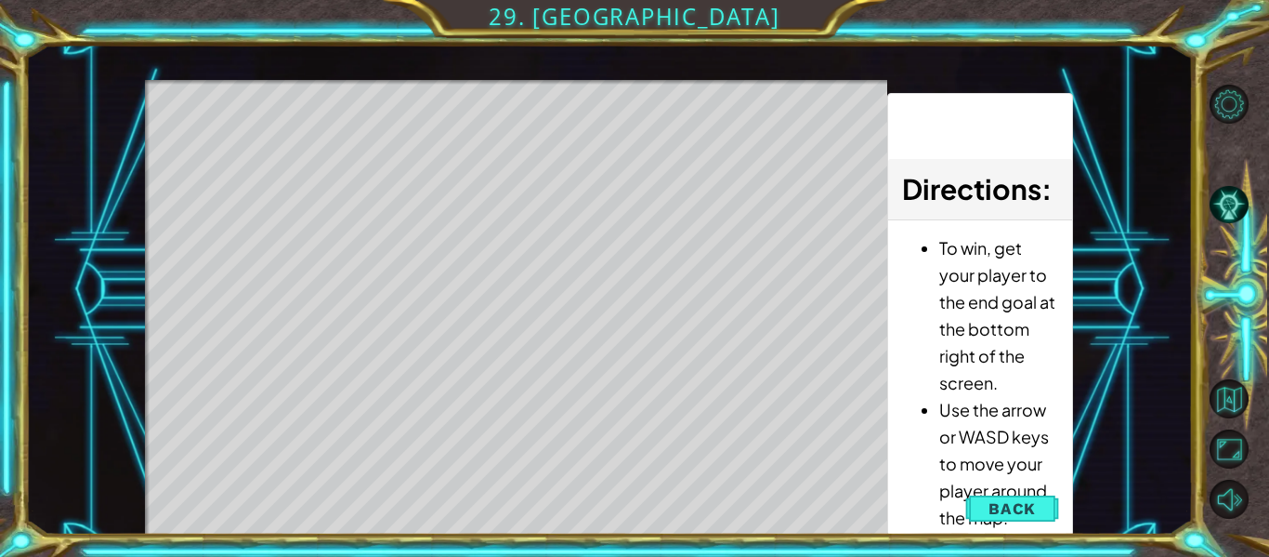
click at [430, 489] on div "Level Map" at bounding box center [574, 353] width 858 height 547
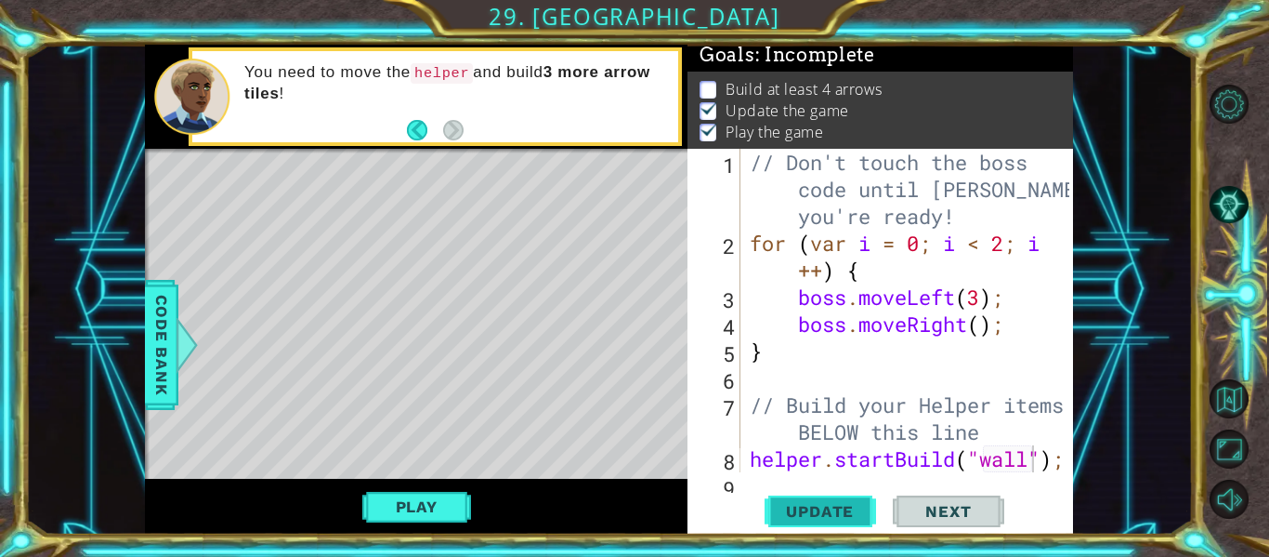
click at [766, 508] on button "Update" at bounding box center [820, 511] width 111 height 38
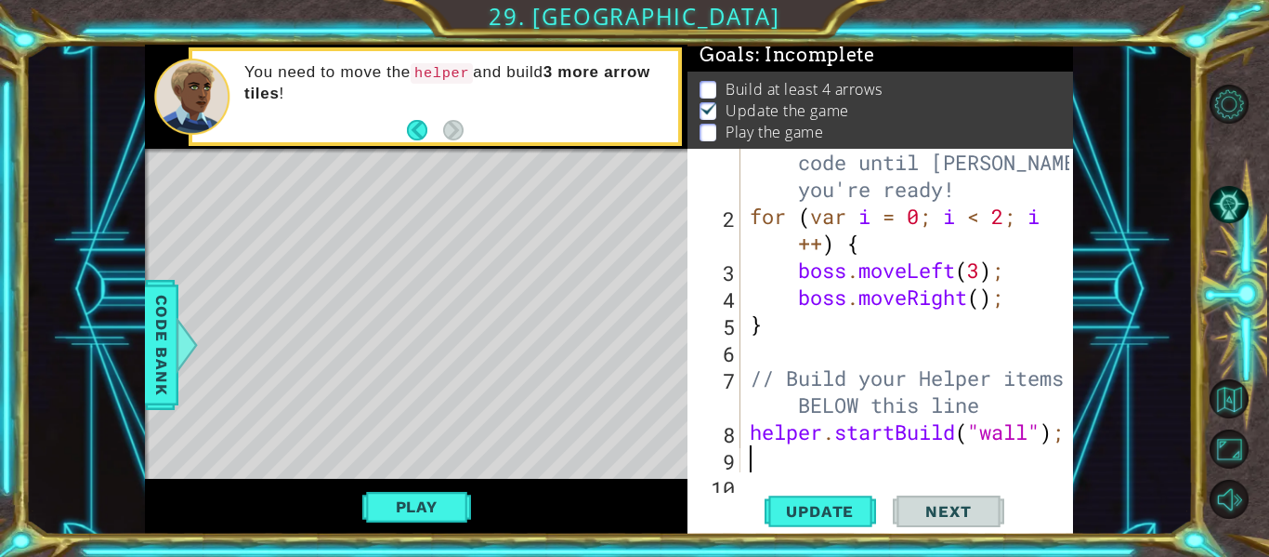
scroll to position [0, 0]
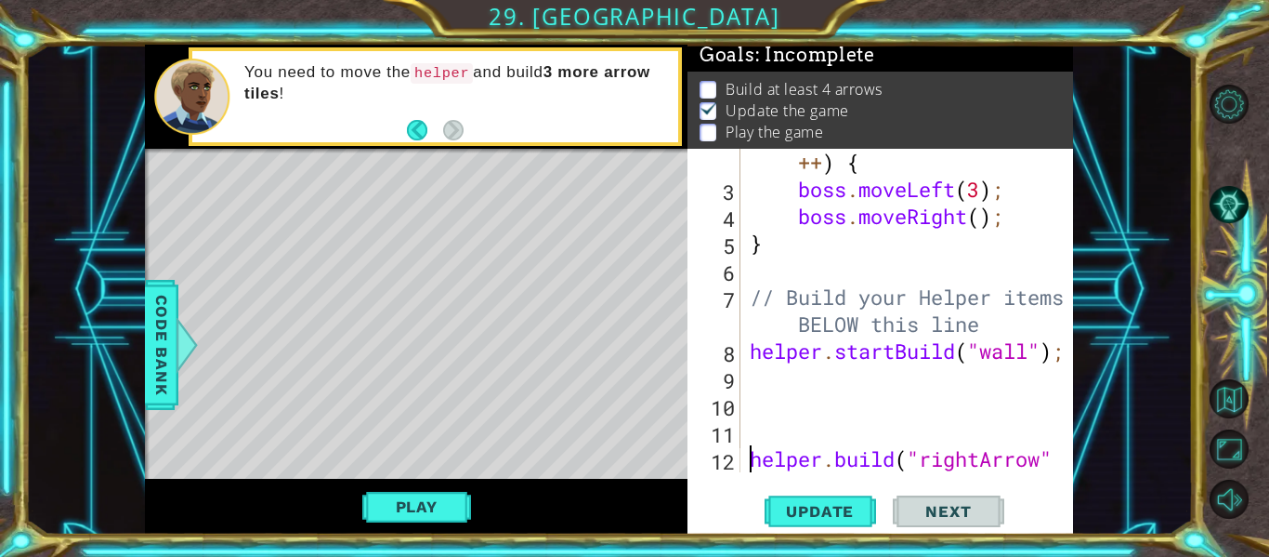
type textarea "helper.build("rightArrow");"
click at [449, 498] on button "Play" at bounding box center [416, 506] width 109 height 35
click at [450, 497] on div "helper methods moveLeft(steps) moveRight(steps) moveUp(steps) moveDown(steps) b…" at bounding box center [609, 290] width 928 height 490
click at [838, 524] on button "Update" at bounding box center [820, 511] width 111 height 38
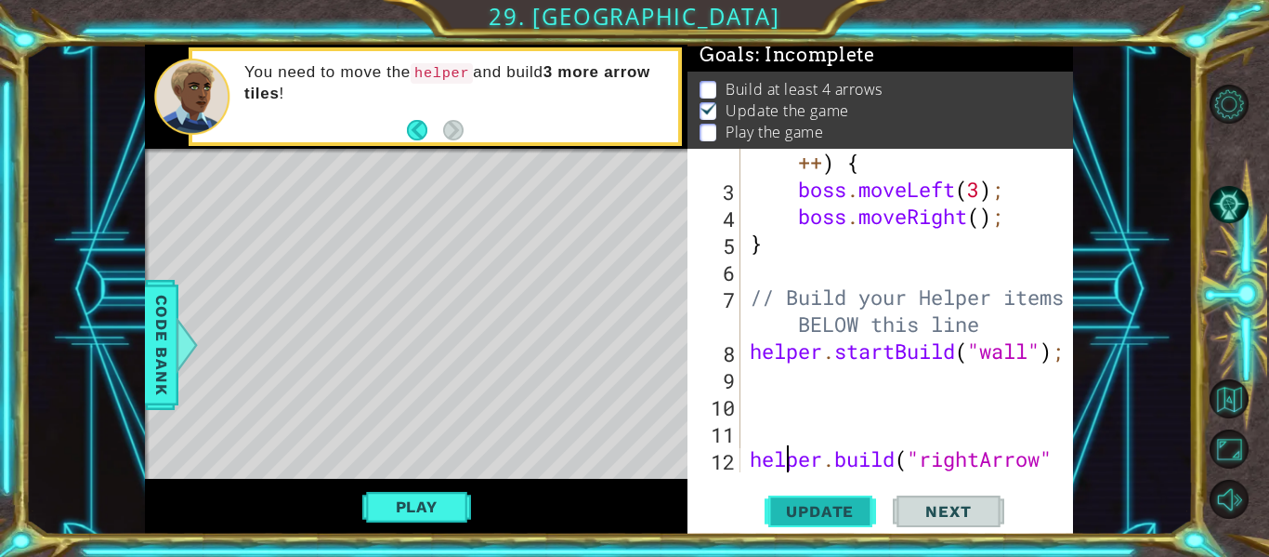
click at [834, 520] on button "Update" at bounding box center [820, 511] width 111 height 38
click at [1057, 461] on div at bounding box center [1060, 283] width 19 height 485
click at [1056, 460] on div at bounding box center [1060, 283] width 19 height 485
click at [1057, 459] on div "helper.build("rightArrow"); 2 3 4 5 6 7 8 9 10 11 12 13 for ( var i = 0 ; i < 2…" at bounding box center [879, 310] width 382 height 323
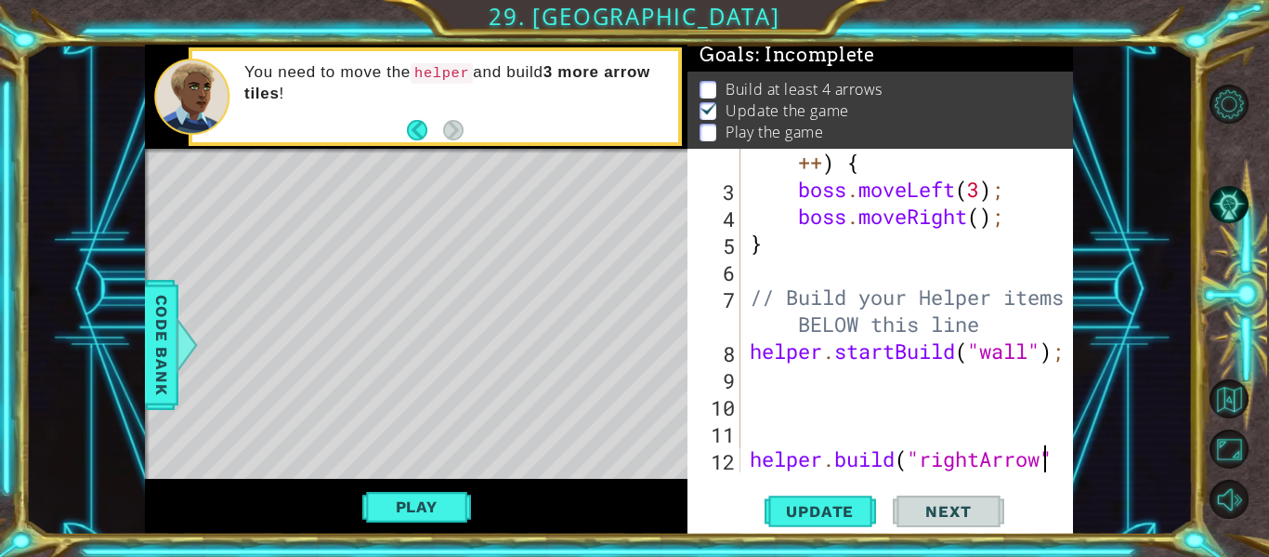
click at [1057, 459] on div at bounding box center [1060, 283] width 19 height 485
click at [1059, 458] on div at bounding box center [1060, 283] width 19 height 485
click at [1069, 458] on div "helper.build("rightArrow"); 2 3 4 5 6 7 8 9 10 11 12 13 for ( var i = 0 ; i < 2…" at bounding box center [881, 342] width 386 height 386
click at [1059, 457] on div at bounding box center [1060, 283] width 19 height 485
click at [1036, 452] on div "for ( var i = 0 ; i < 2 ; i ++ ) { boss . moveLeft ( 3 ) ; boss . moveRight ( )…" at bounding box center [912, 337] width 333 height 431
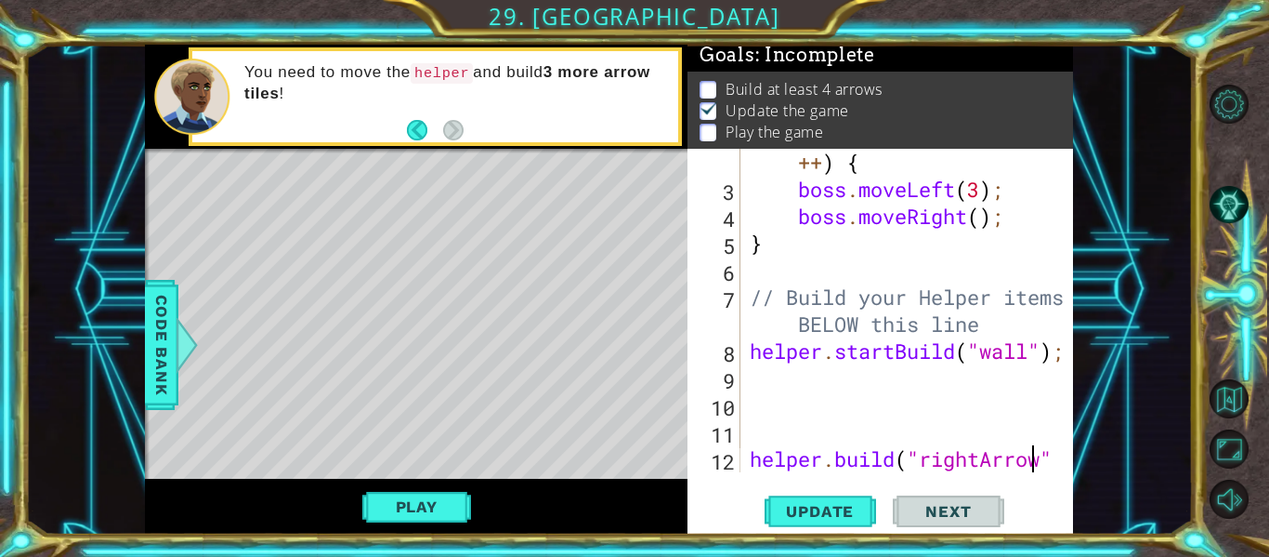
click at [1055, 445] on div at bounding box center [1060, 283] width 19 height 485
click at [1044, 478] on div "2 3 4 5 6 7 8 9 10 11 12 13 for ( var i = 0 ; i < 2 ; i ++ ) { boss . moveLeft …" at bounding box center [881, 342] width 386 height 386
click at [1041, 357] on div "for ( var i = 0 ; i < 2 ; i ++ ) { boss . moveLeft ( 3 ) ; boss . moveRight ( )…" at bounding box center [912, 337] width 333 height 431
click at [1036, 357] on div "for ( var i = 0 ; i < 2 ; i ++ ) { boss . moveLeft ( 3 ) ; boss . moveRight ( )…" at bounding box center [912, 337] width 333 height 431
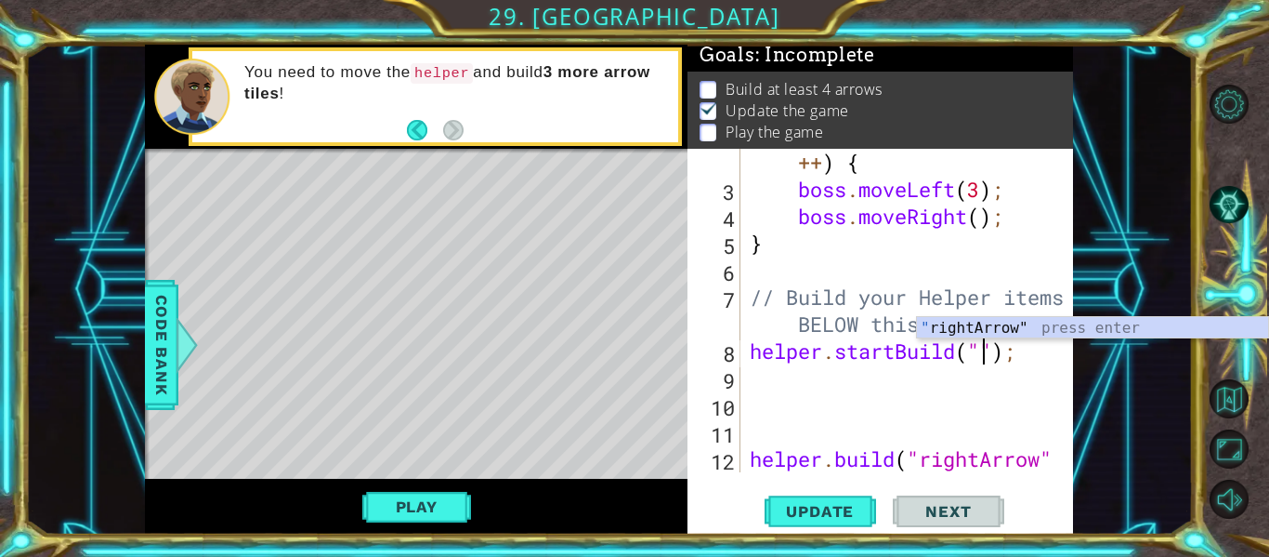
click at [895, 357] on div "for ( var i = 0 ; i < 2 ; i ++ ) { boss . moveLeft ( 3 ) ; boss . moveRight ( )…" at bounding box center [912, 337] width 333 height 431
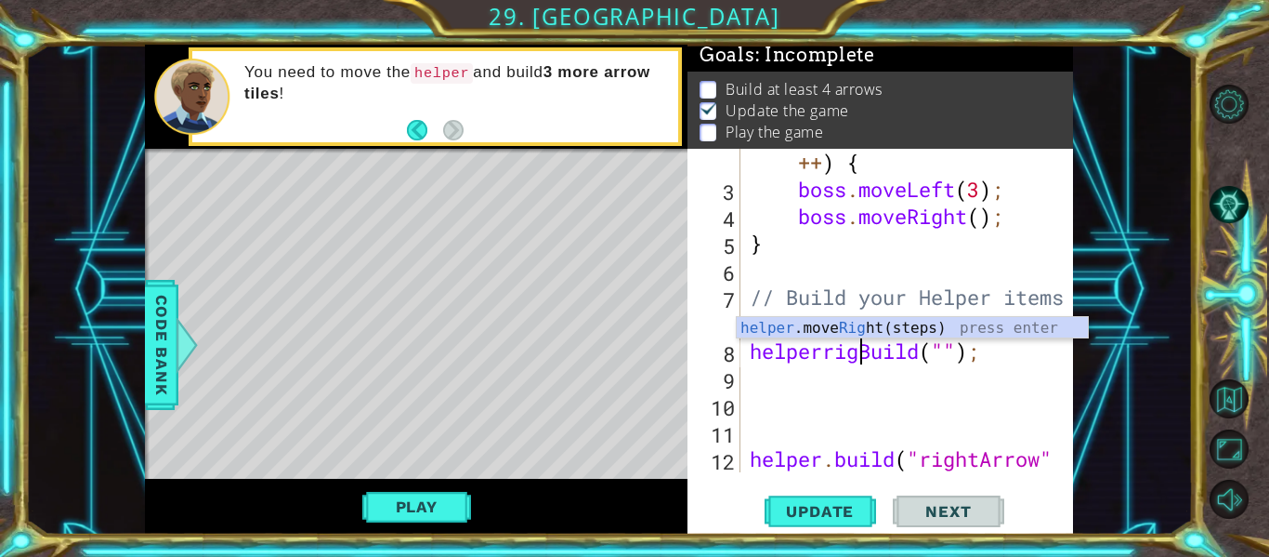
scroll to position [0, 7]
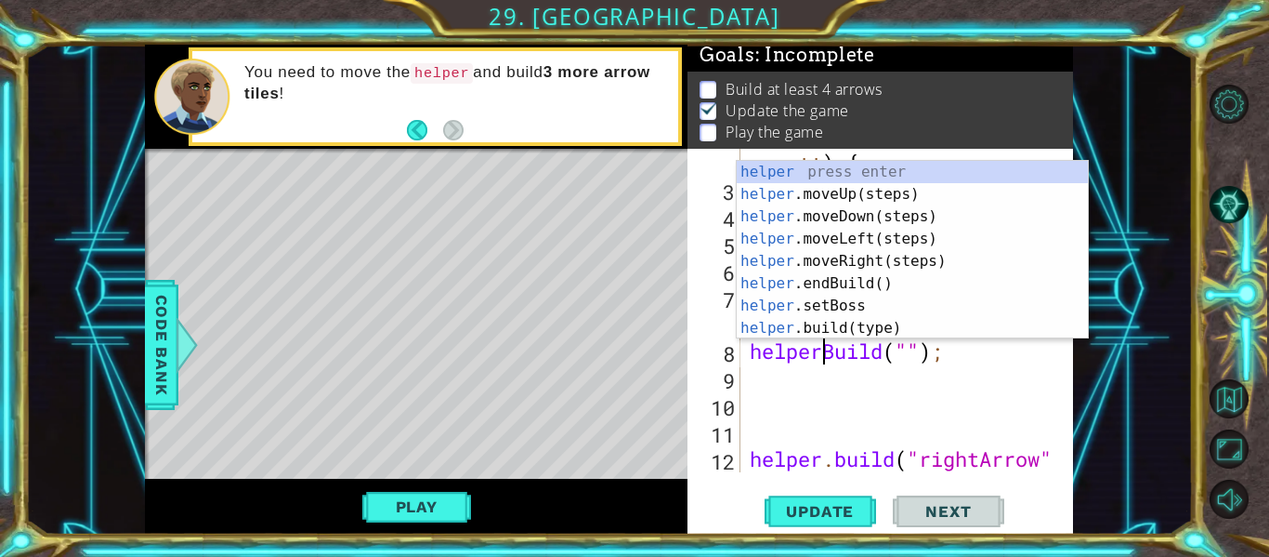
click at [913, 354] on div "for ( var i = 0 ; i < 2 ; i ++ ) { boss . moveLeft ( 3 ) ; boss . moveRight ( )…" at bounding box center [912, 337] width 333 height 431
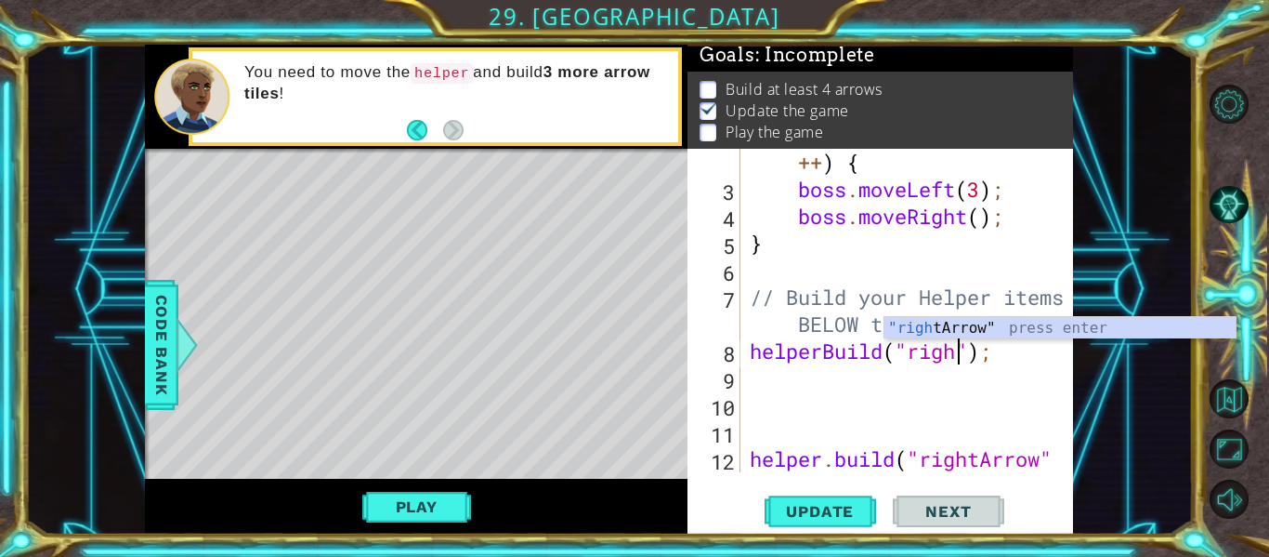
scroll to position [0, 10]
click at [905, 325] on div ""right Arrow" press enter" at bounding box center [1060, 350] width 351 height 67
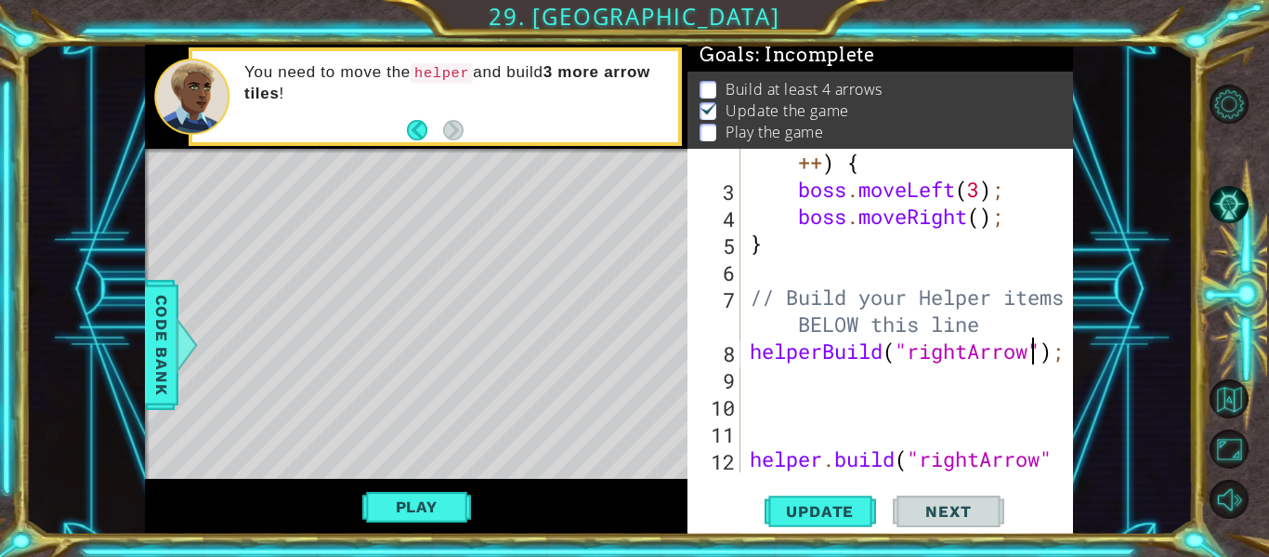
click at [1006, 339] on div "for ( var i = 0 ; i < 2 ; i ++ ) { boss . moveLeft ( 3 ) ; boss . moveRight ( )…" at bounding box center [912, 337] width 333 height 431
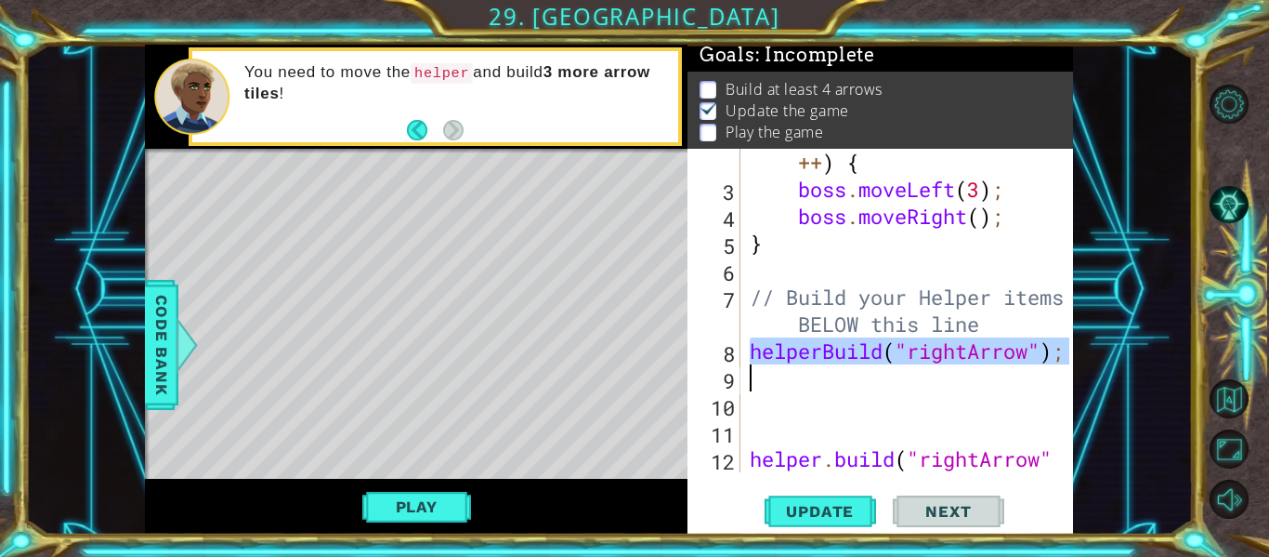
click at [1040, 350] on div "for ( var i = 0 ; i < 2 ; i ++ ) { boss . moveLeft ( 3 ) ; boss . moveRight ( )…" at bounding box center [907, 310] width 323 height 323
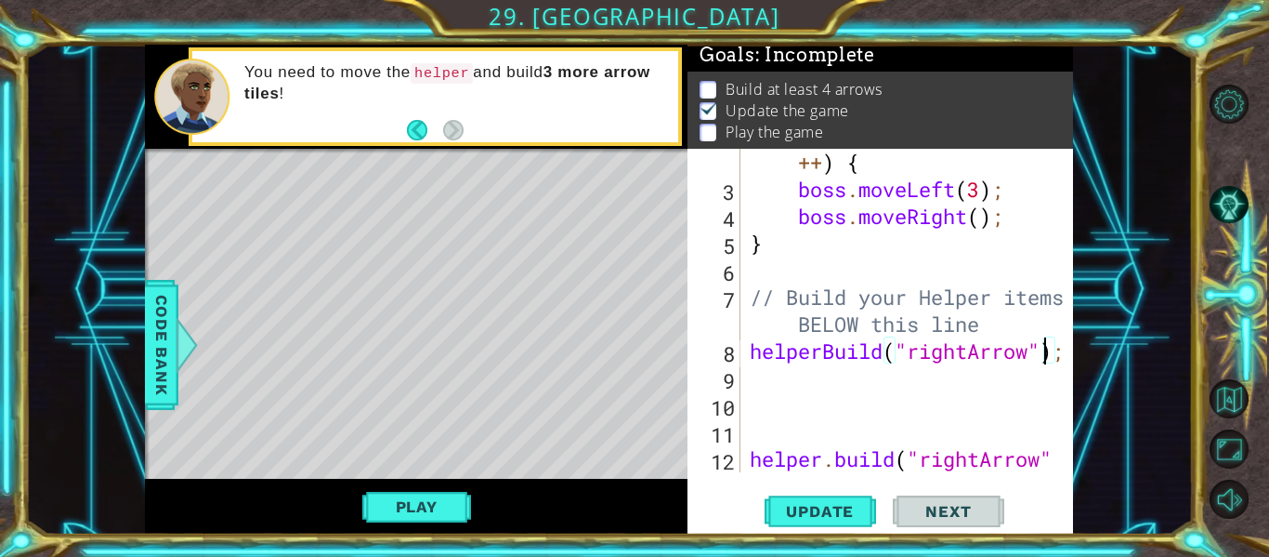
click at [1044, 358] on div "for ( var i = 0 ; i < 2 ; i ++ ) { boss . moveLeft ( 3 ) ; boss . moveRight ( )…" at bounding box center [912, 337] width 333 height 431
click at [1055, 360] on div at bounding box center [1060, 283] width 19 height 485
click at [1051, 360] on div at bounding box center [1060, 283] width 19 height 485
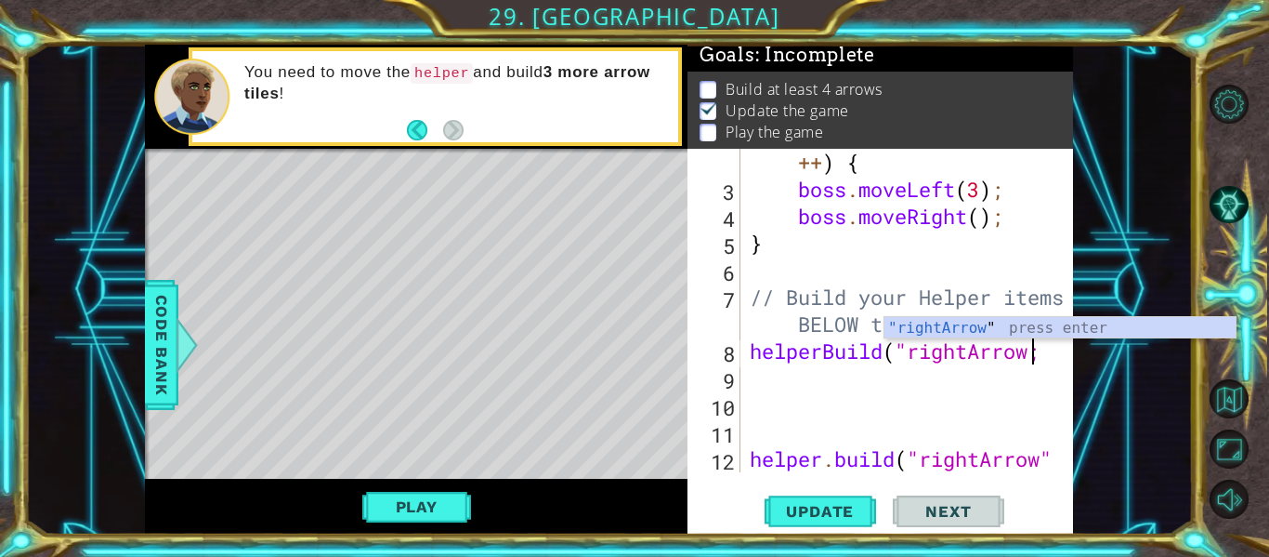
click at [1048, 363] on div "for ( var i = 0 ; i < 2 ; i ++ ) { boss . moveLeft ( 3 ) ; boss . moveRight ( )…" at bounding box center [912, 337] width 333 height 431
click at [907, 355] on div "for ( var i = 0 ; i < 2 ; i ++ ) { boss . moveLeft ( 3 ) ; boss . moveRight ( )…" at bounding box center [912, 337] width 333 height 431
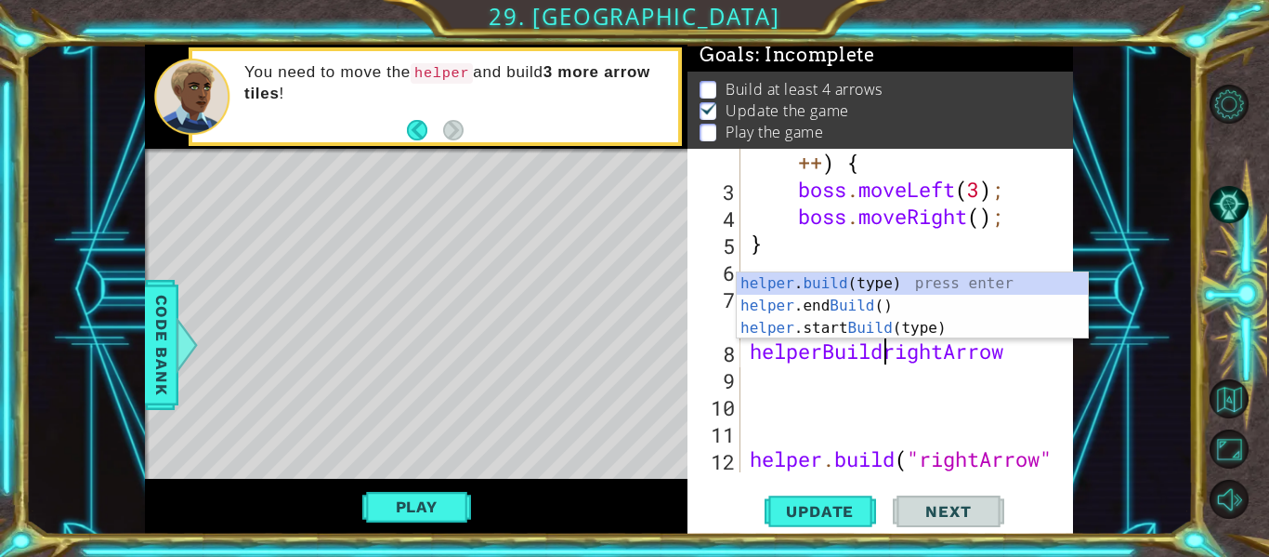
click at [1015, 359] on div "for ( var i = 0 ; i < 2 ; i ++ ) { boss . moveLeft ( 3 ) ; boss . moveRight ( )…" at bounding box center [912, 337] width 333 height 431
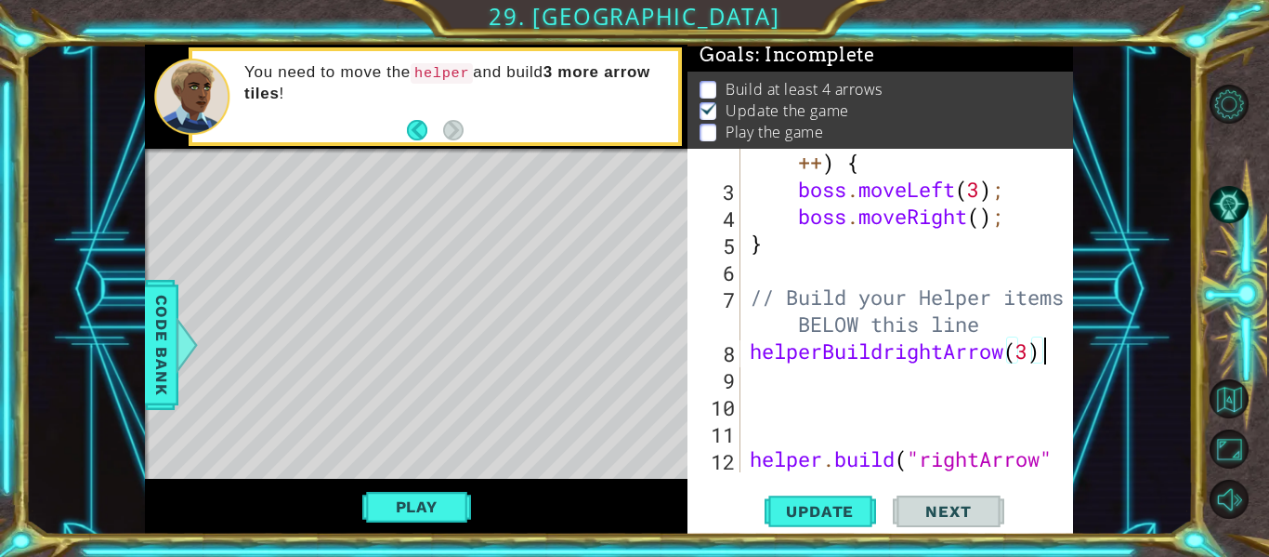
scroll to position [0, 13]
click at [856, 505] on span "Update" at bounding box center [819, 511] width 105 height 19
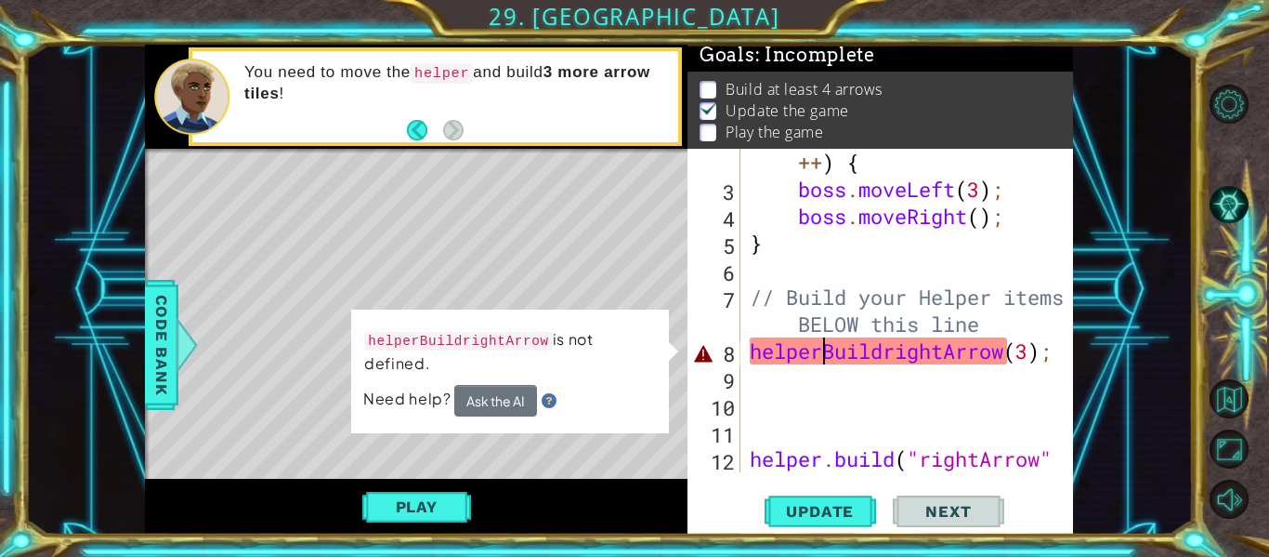
click at [820, 356] on div "for ( var i = 0 ; i < 2 ; i ++ ) { boss . moveLeft ( 3 ) ; boss . moveRight ( )…" at bounding box center [912, 337] width 333 height 431
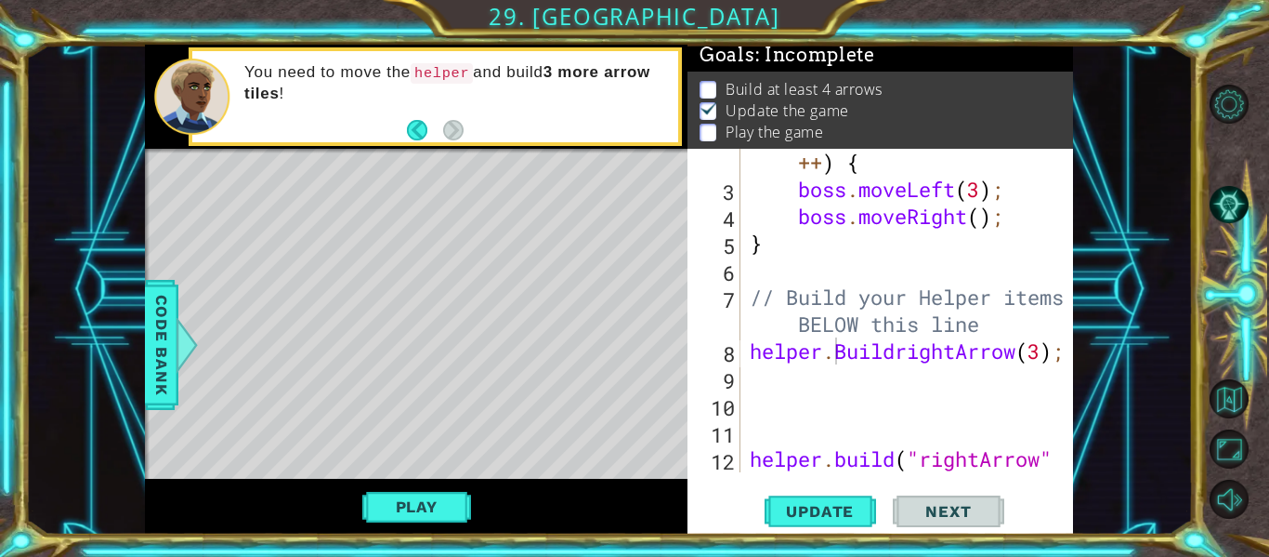
click at [814, 531] on div "helper.BuildrightArrow(3); 2 3 4 5 6 7 8 9 10 11 12 13 for ( var i = 0 ; i < 2 …" at bounding box center [881, 342] width 386 height 386
click at [819, 519] on span "Update" at bounding box center [819, 511] width 105 height 19
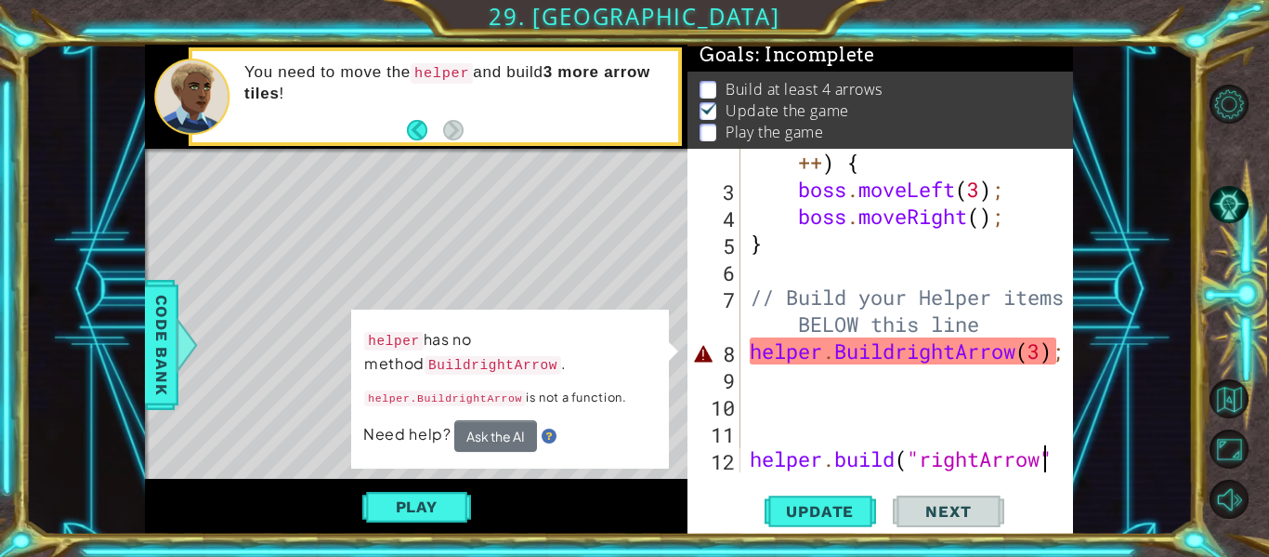
click at [1042, 452] on div "for ( var i = 0 ; i < 2 ; i ++ ) { boss . moveLeft ( 3 ) ; boss . moveRight ( )…" at bounding box center [912, 337] width 333 height 431
click at [920, 465] on div "for ( var i = 0 ; i < 2 ; i ++ ) { boss . moveLeft ( 3 ) ; boss . moveRight ( )…" at bounding box center [912, 337] width 333 height 431
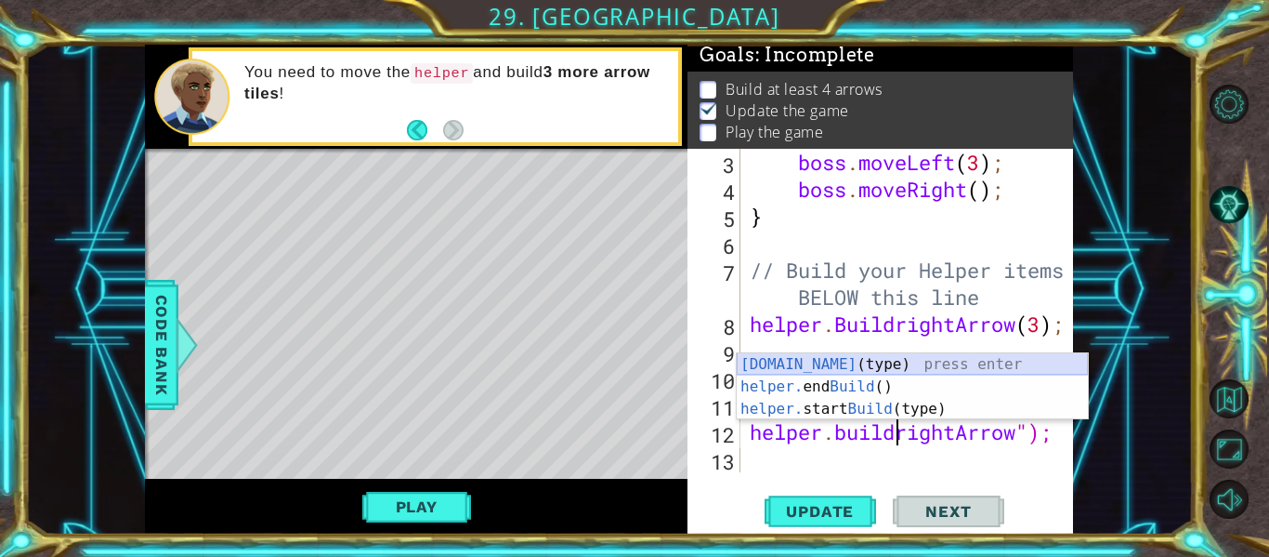
scroll to position [0, 7]
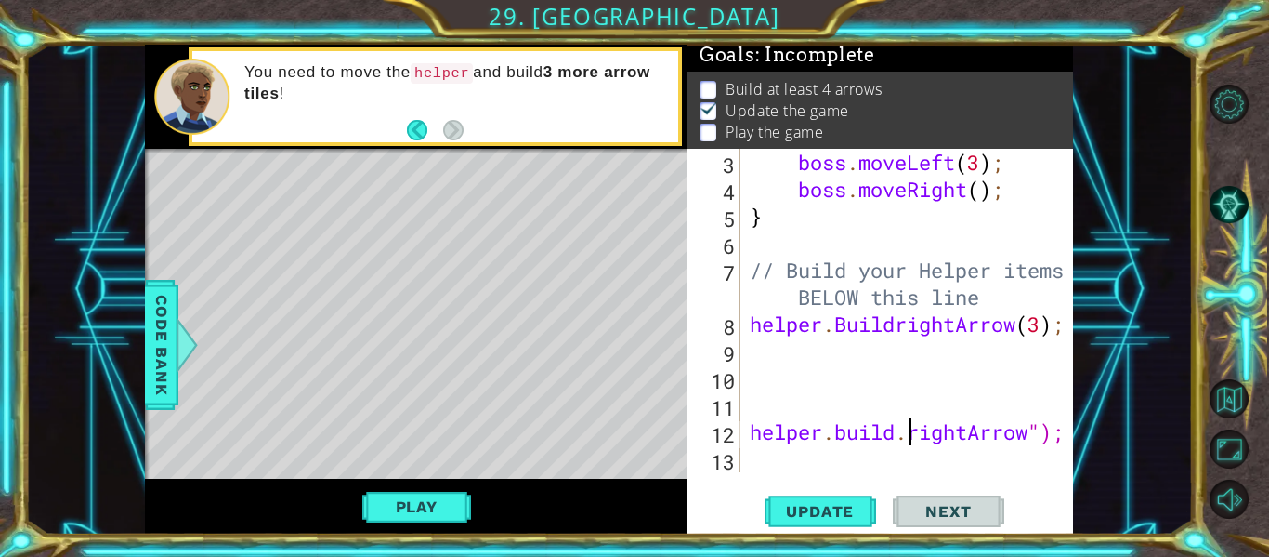
click at [1066, 437] on div at bounding box center [1060, 243] width 19 height 458
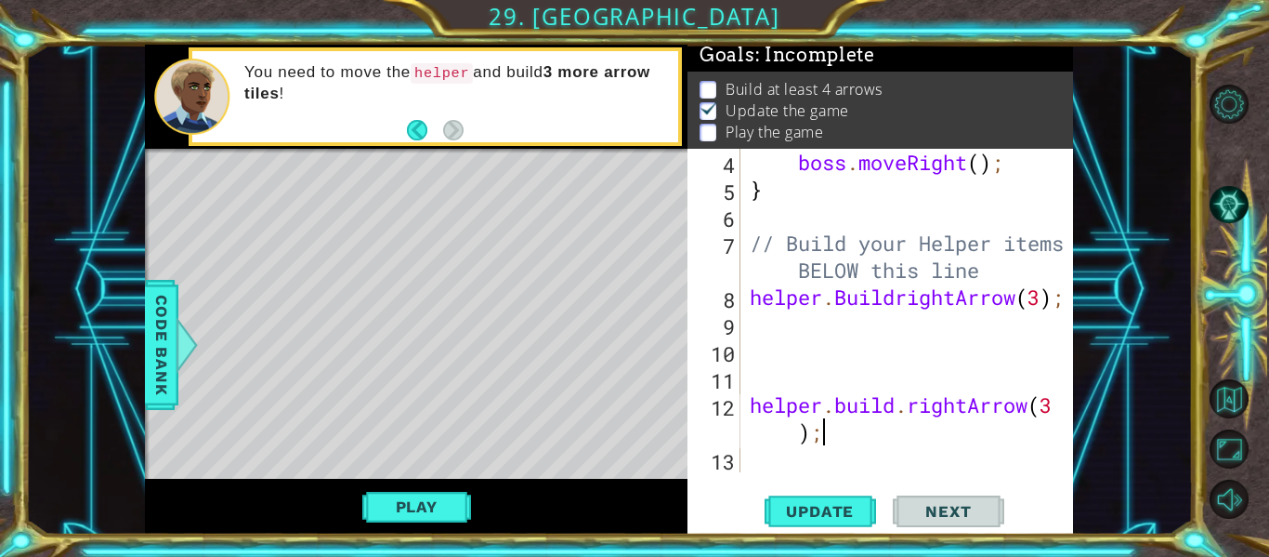
scroll to position [162, 0]
click at [853, 513] on span "Update" at bounding box center [819, 511] width 105 height 19
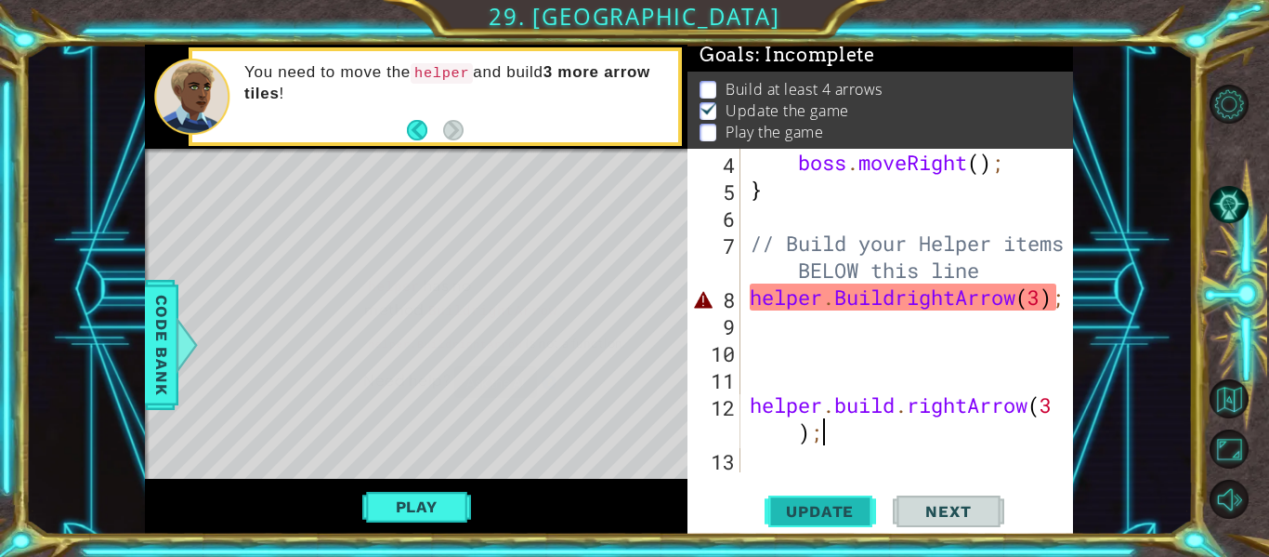
click at [853, 513] on span "Update" at bounding box center [819, 511] width 105 height 19
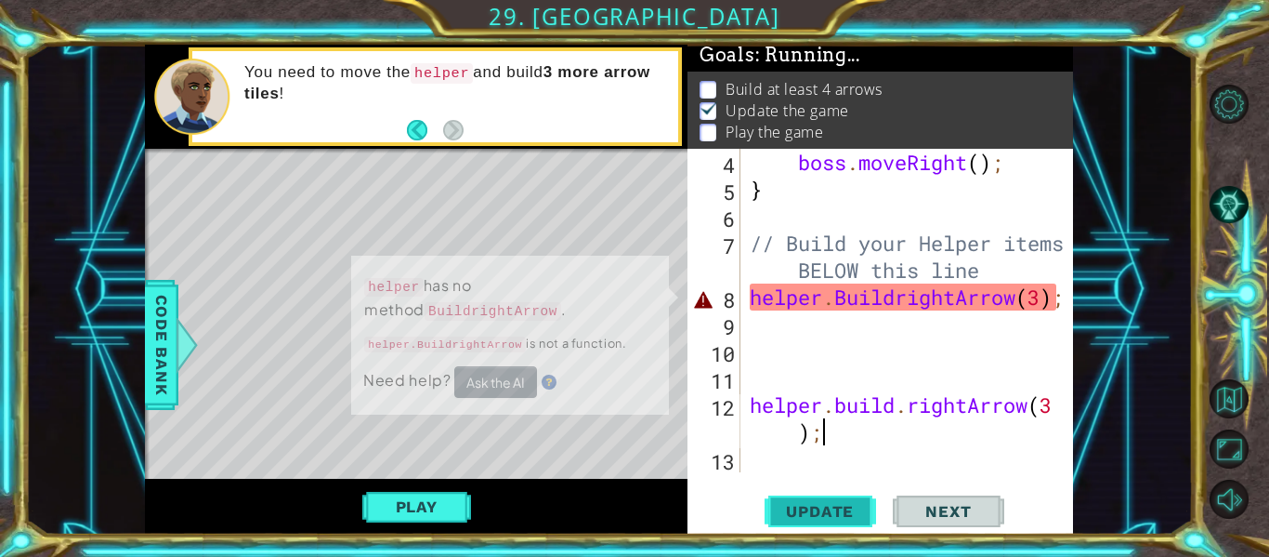
click at [853, 513] on span "Update" at bounding box center [819, 511] width 105 height 19
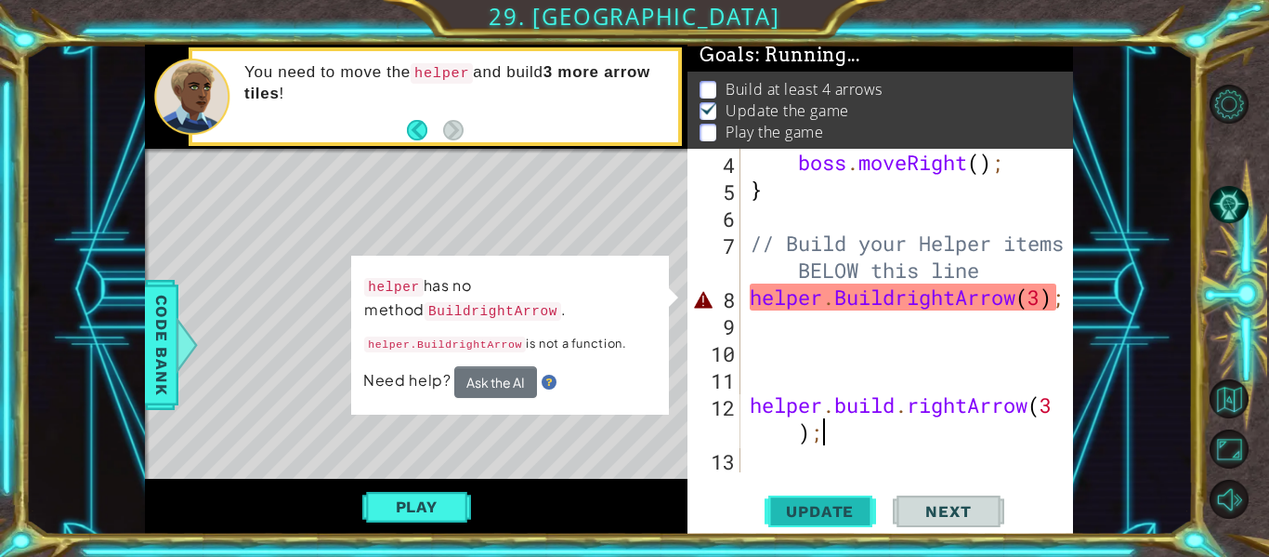
click at [853, 513] on span "Update" at bounding box center [819, 511] width 105 height 19
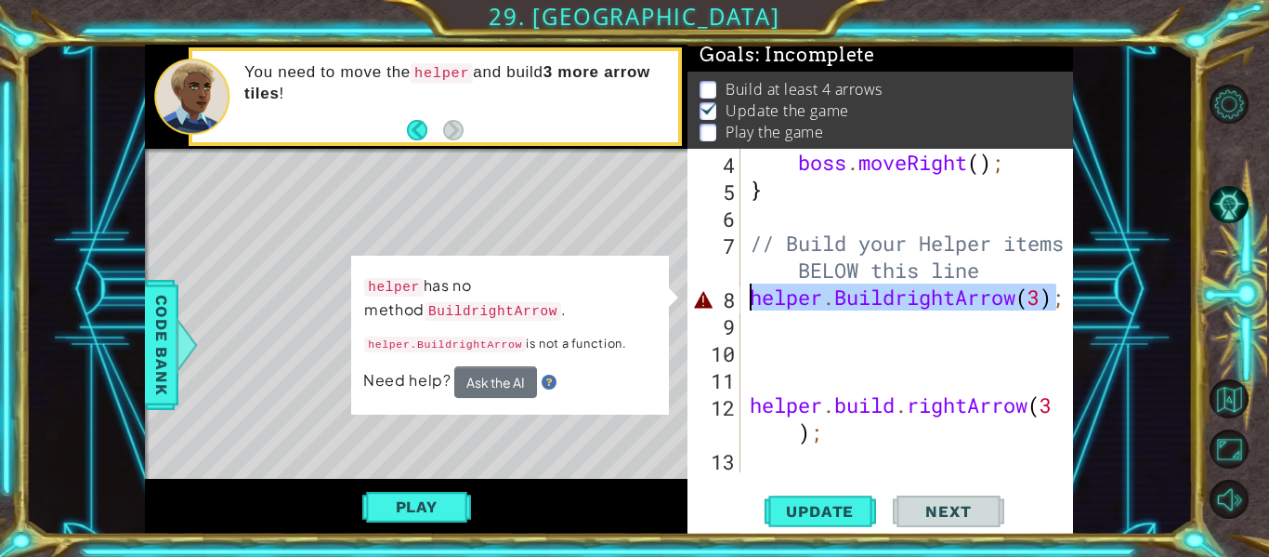
drag, startPoint x: 1053, startPoint y: 295, endPoint x: 738, endPoint y: 301, distance: 315.0
click at [738, 301] on div "helper.build.rightArrow(3); 4 5 6 7 8 9 10 11 12 13 boss . moveRight ( ) ; } //…" at bounding box center [879, 310] width 382 height 323
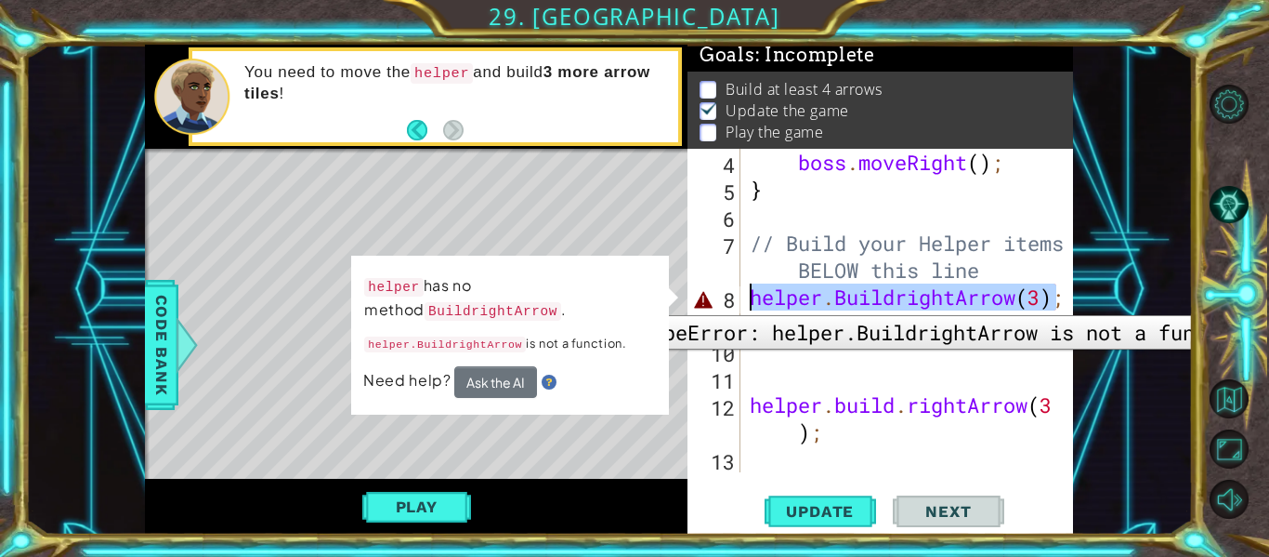
type textarea ";"
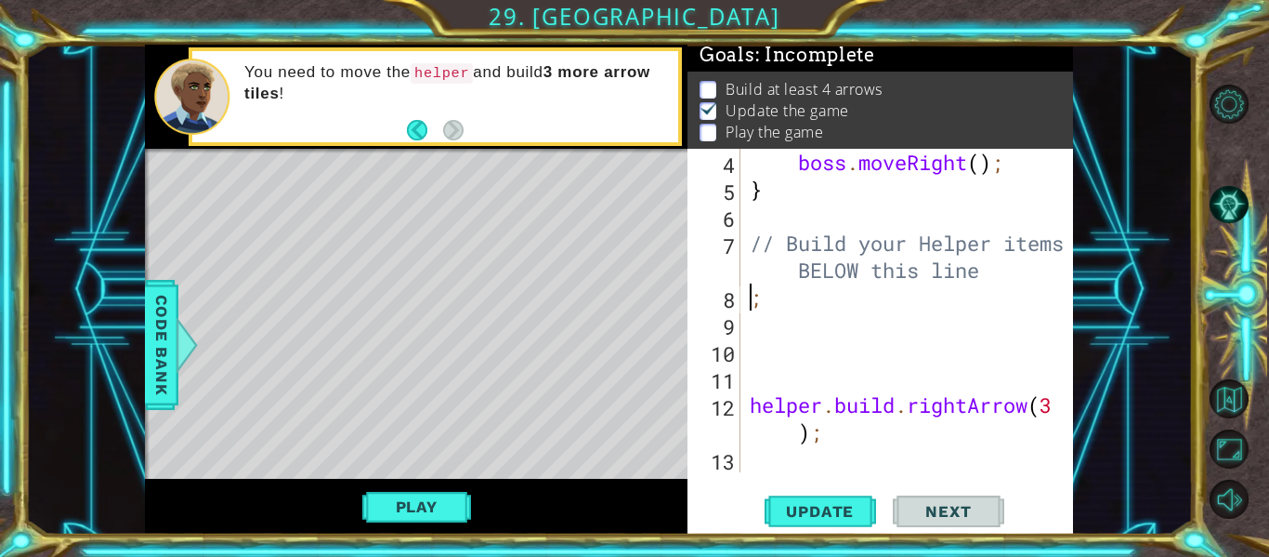
click at [749, 305] on div "boss . moveRight ( ) ; } // Build your Helper items BELOW this line ; helper . …" at bounding box center [912, 337] width 333 height 377
click at [816, 509] on span "Update" at bounding box center [819, 511] width 105 height 19
